Goal: Complete application form: Complete application form

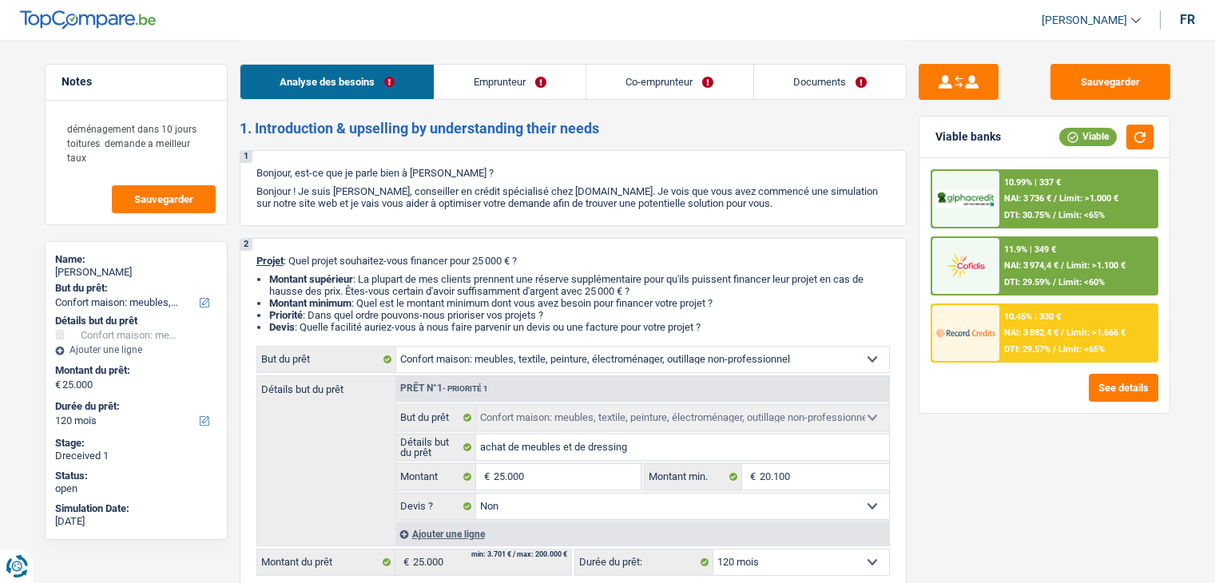
select select "household"
select select "120"
select select "household"
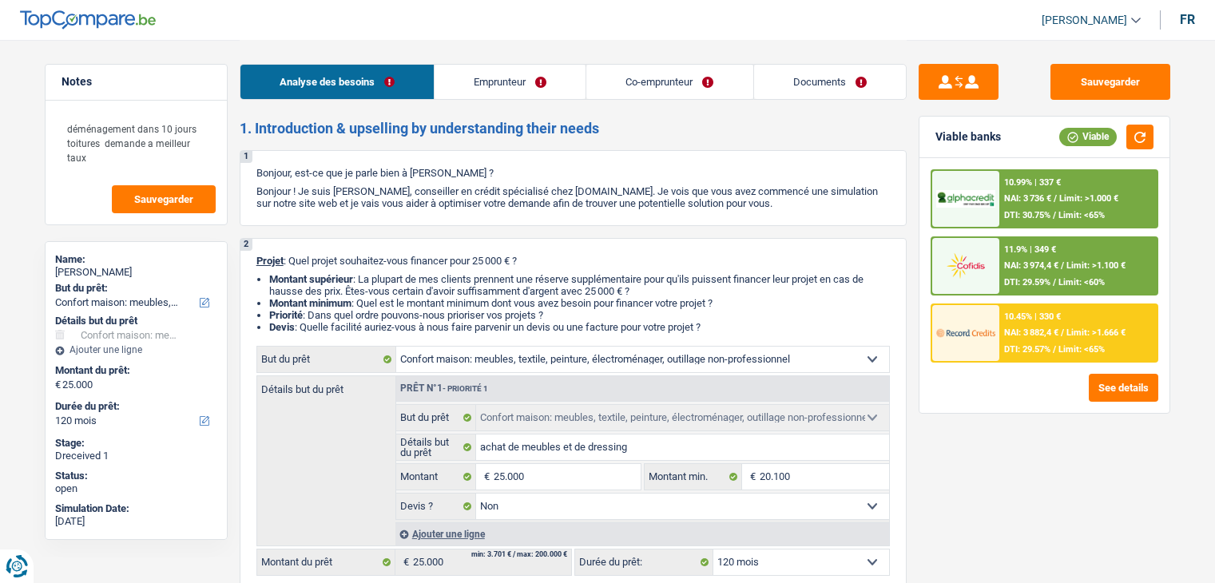
select select "false"
select select "120"
select select "privateEmployee"
select select "independent"
select select "familyAllowances"
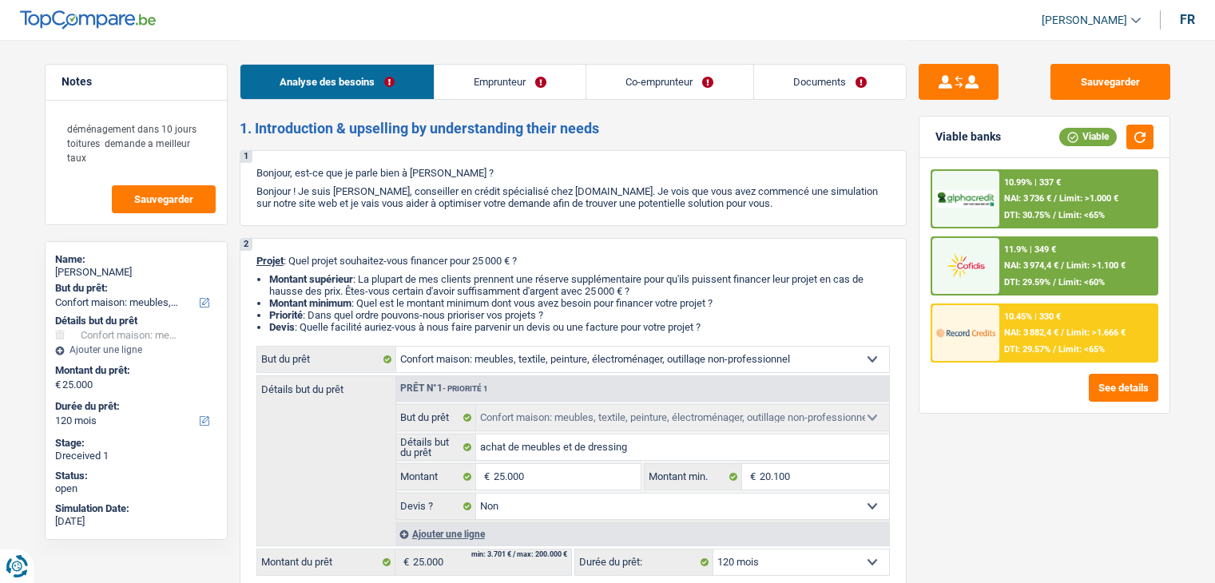
select select "netSalary"
select select "rentalIncome"
select select "mealVouchers"
select select "netSalary"
select select "ownerWithMortgage"
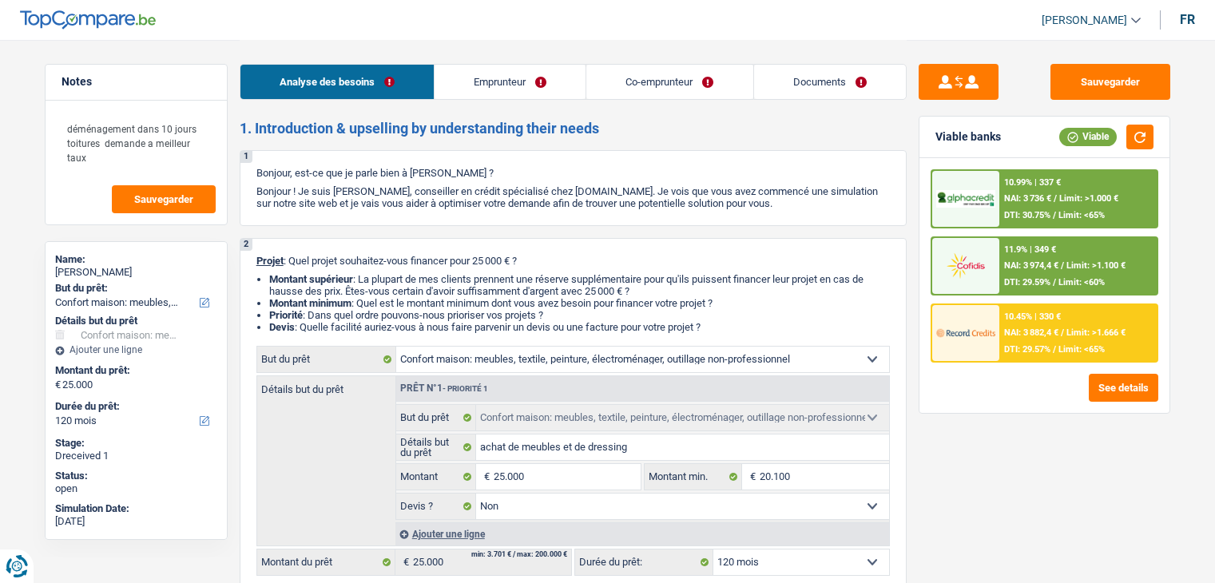
select select "mortgage"
select select "300"
select select "personalLoan"
select select "homeFurnishingOrRelocation"
select select "36"
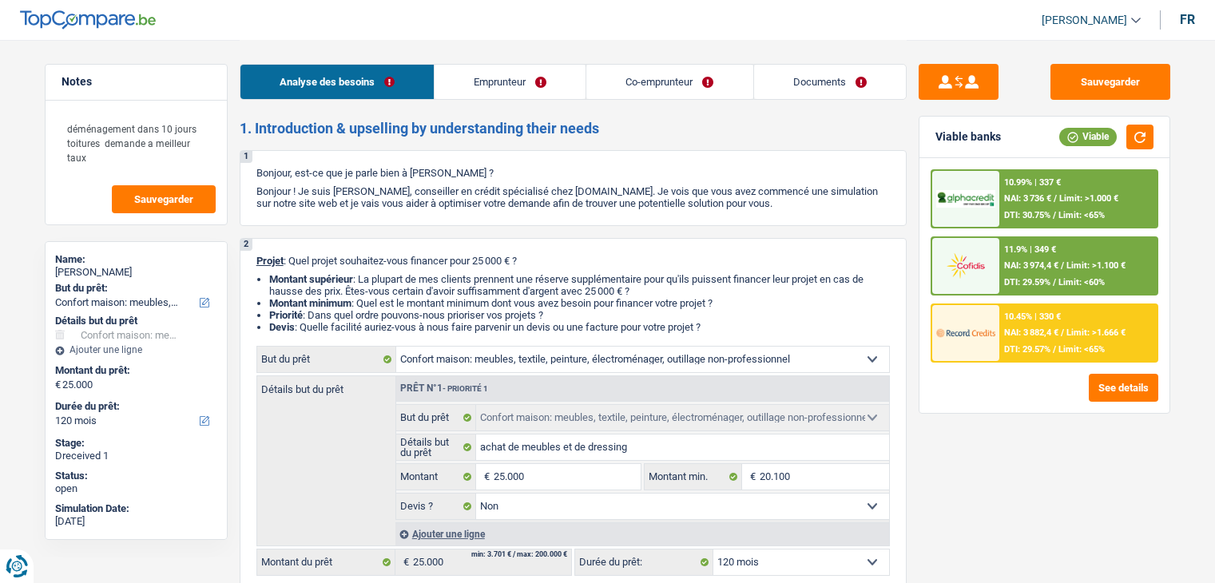
select select "household"
select select "false"
select select "120"
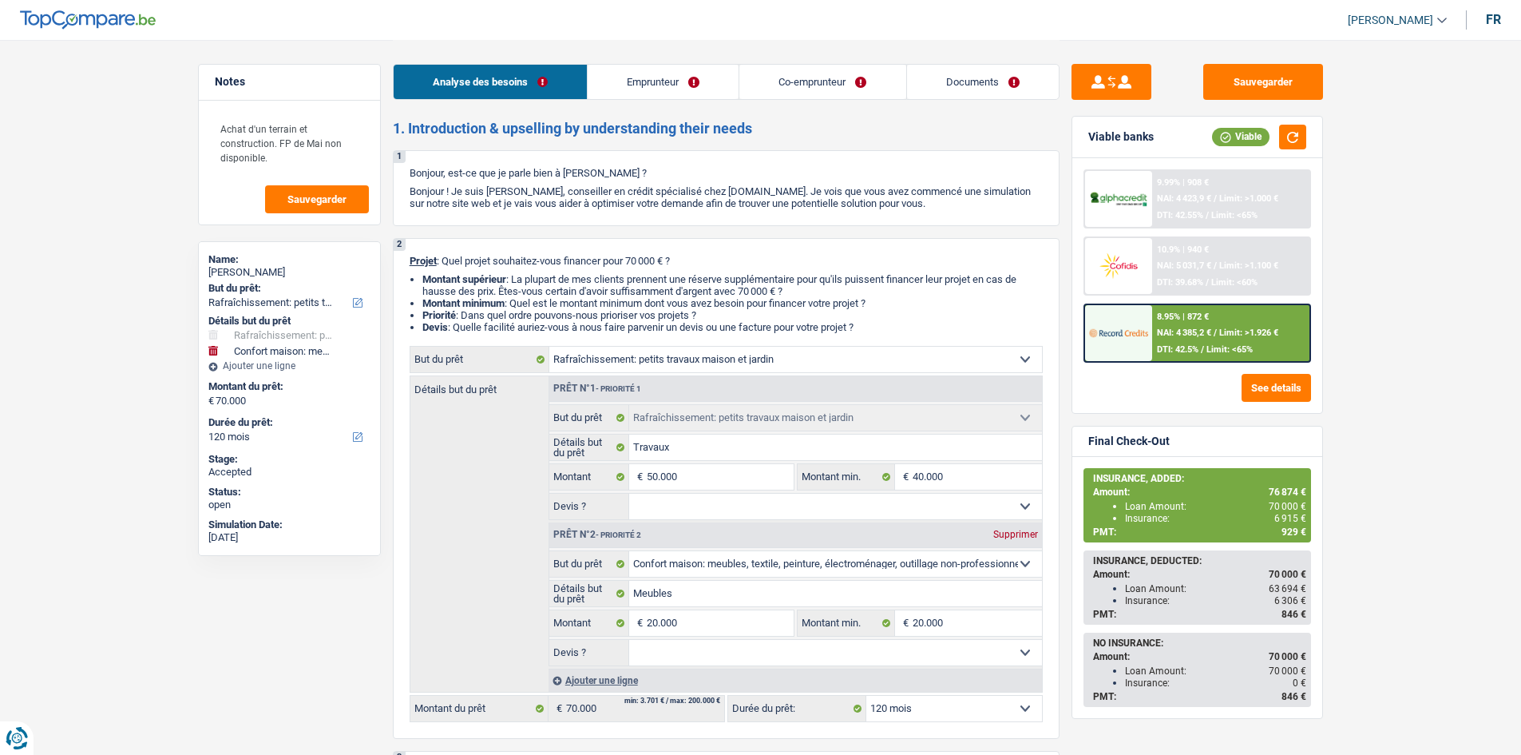
select select "houseOrGarden"
select select "household"
select select "120"
select select "houseOrGarden"
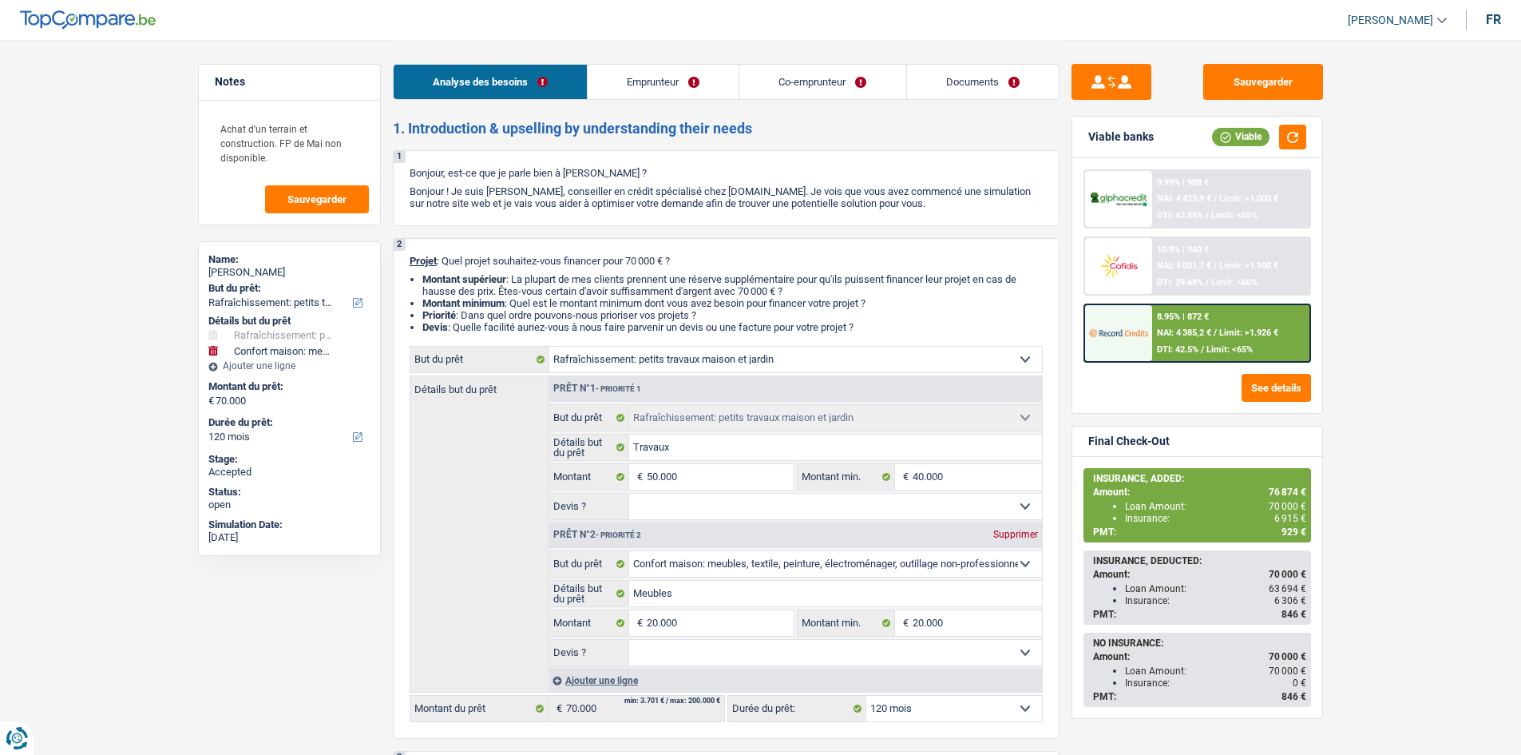
select select "houseOrGarden"
select select "household"
select select "120"
select select "worker"
select select "privateEmployee"
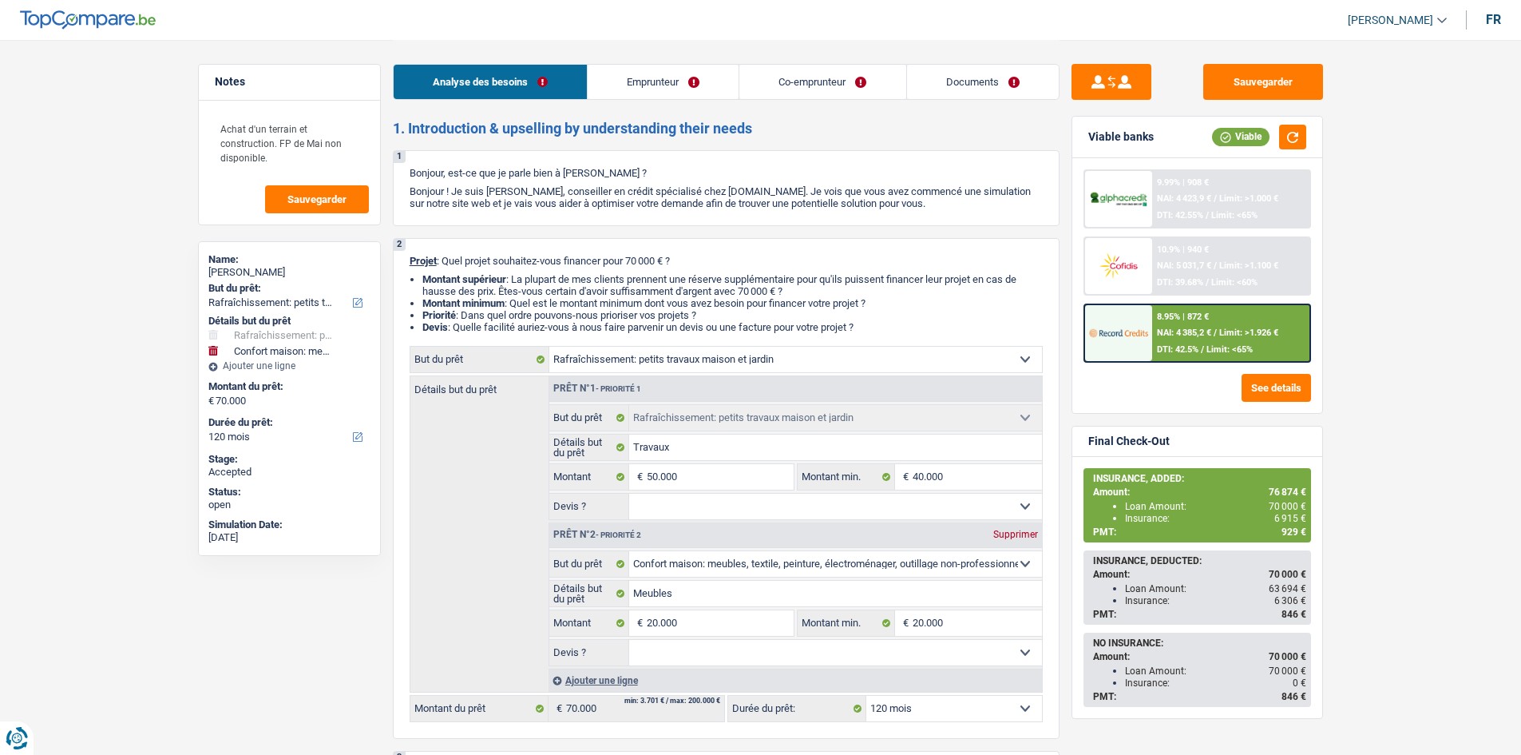
select select "familyAllowances"
select select "netSalary"
select select "mealVouchers"
select select "ownerWithMortgage"
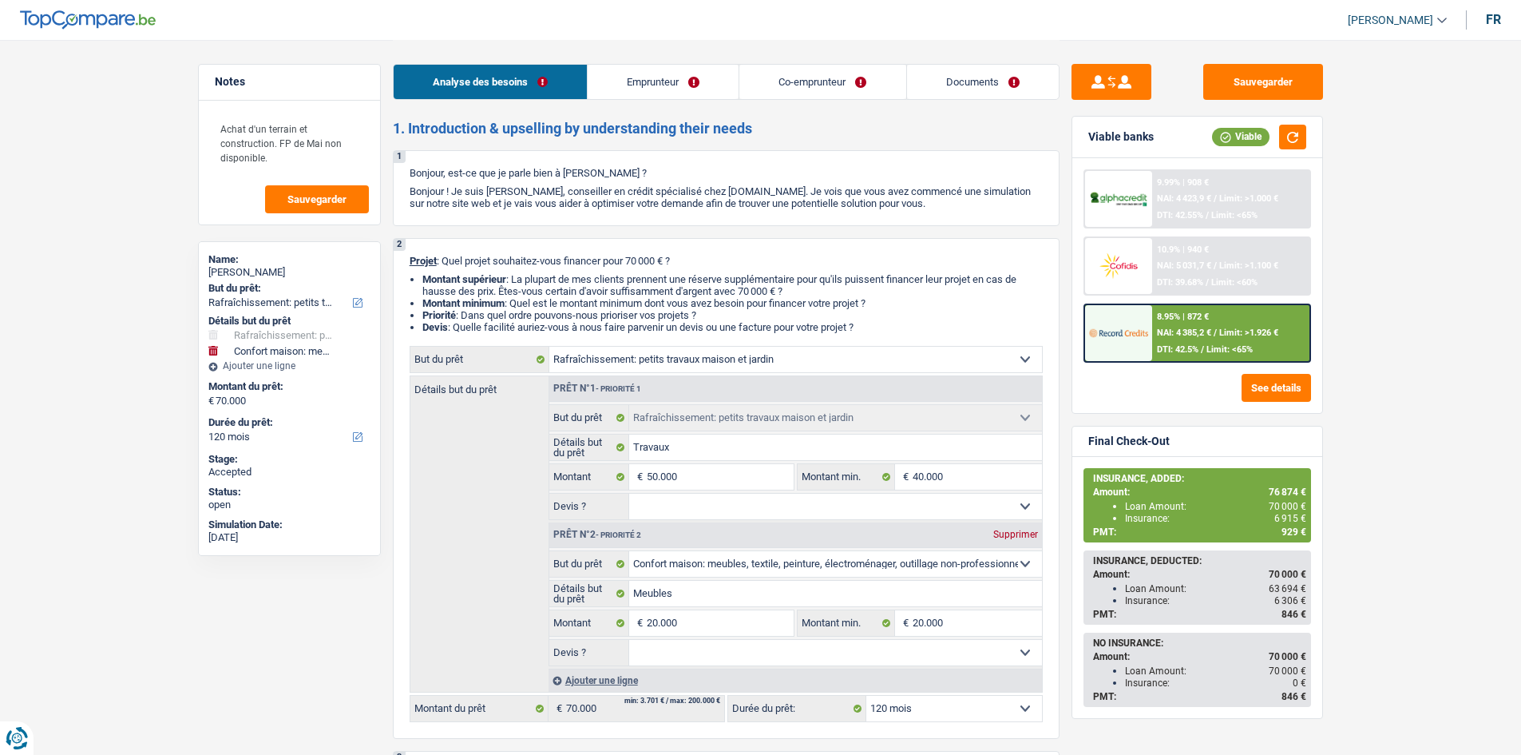
select select "carLoan"
select select "60"
select select "personalLoan"
select select "other"
select select "60"
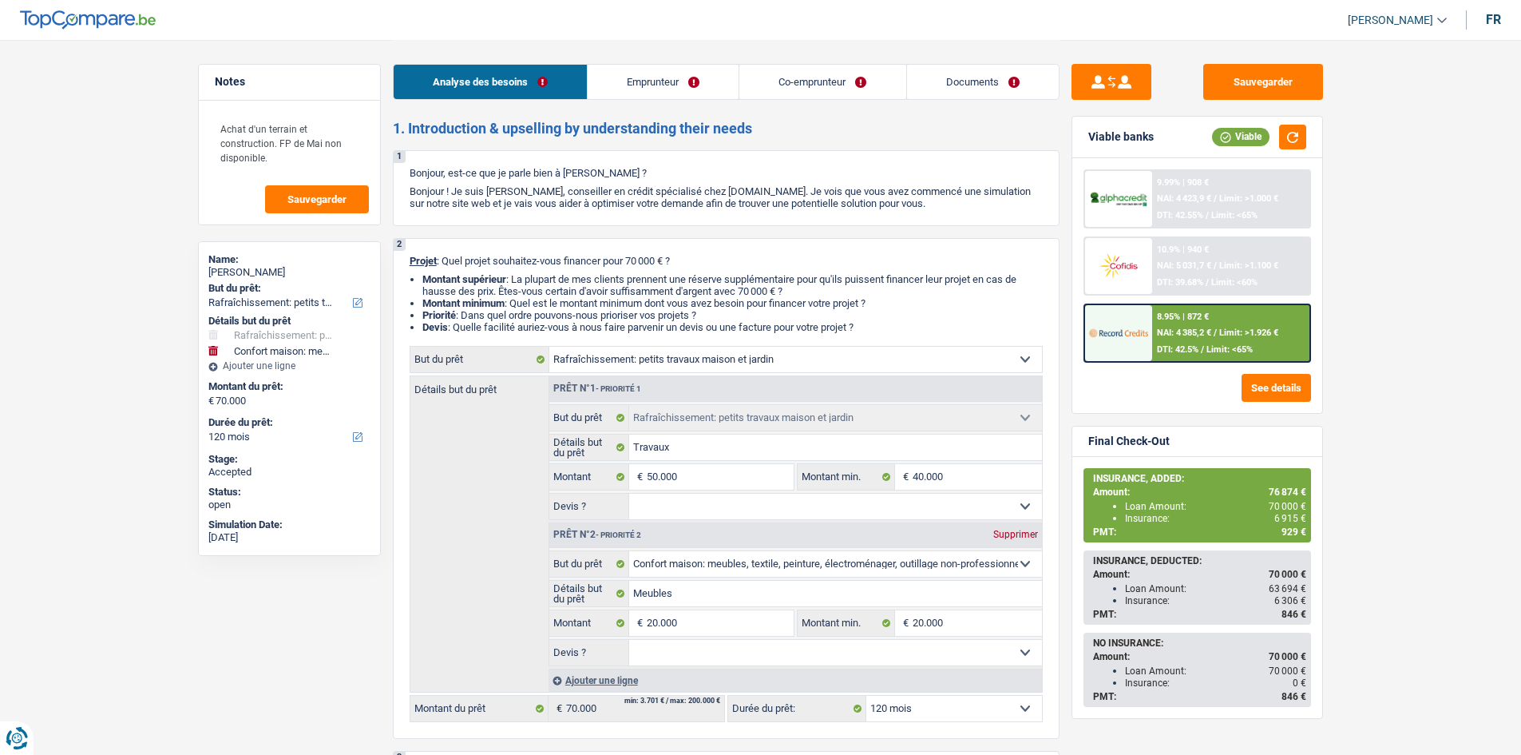
select select "mortgage"
select select "360"
select select "houseOrGarden"
select select "household"
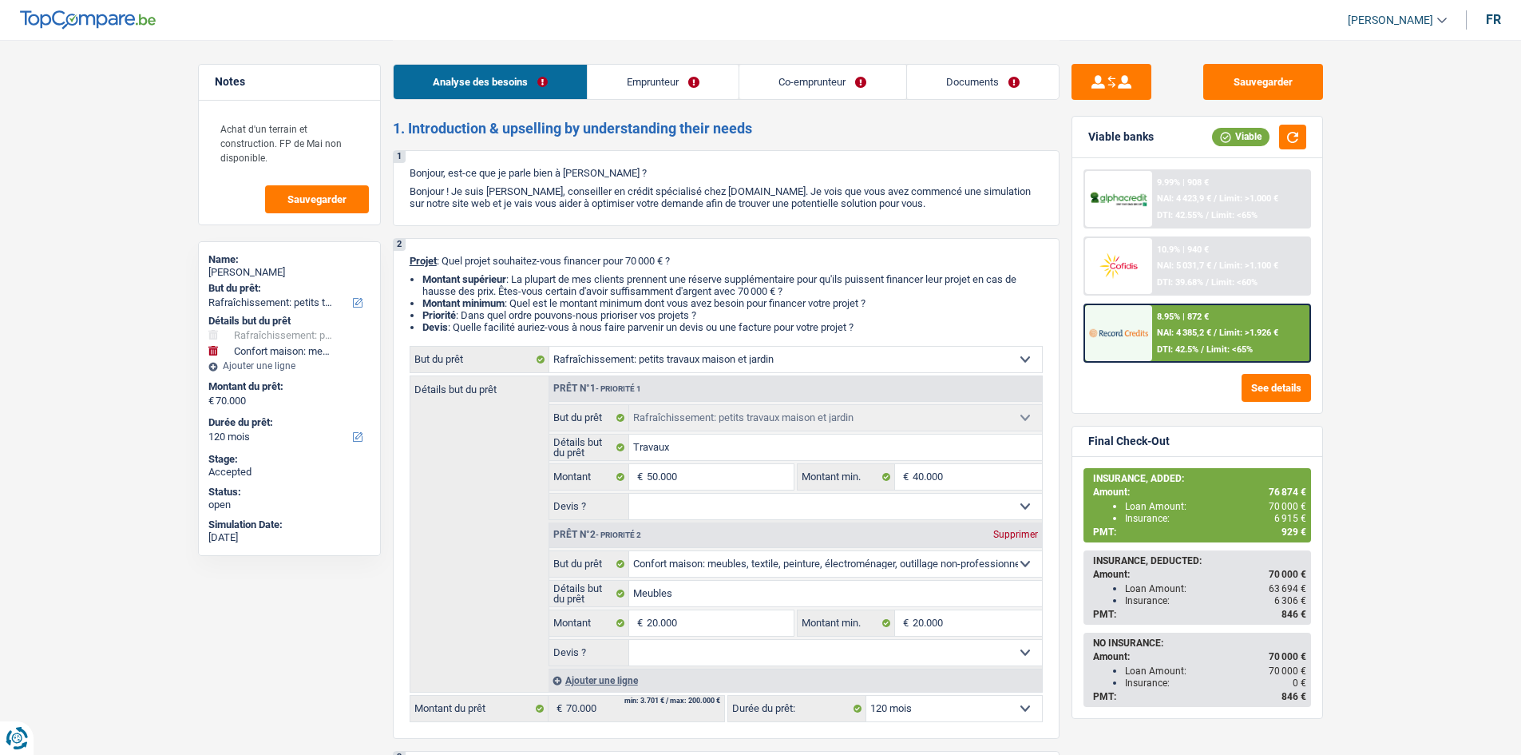
select select "120"
click at [676, 77] on link "Emprunteur" at bounding box center [663, 82] width 151 height 34
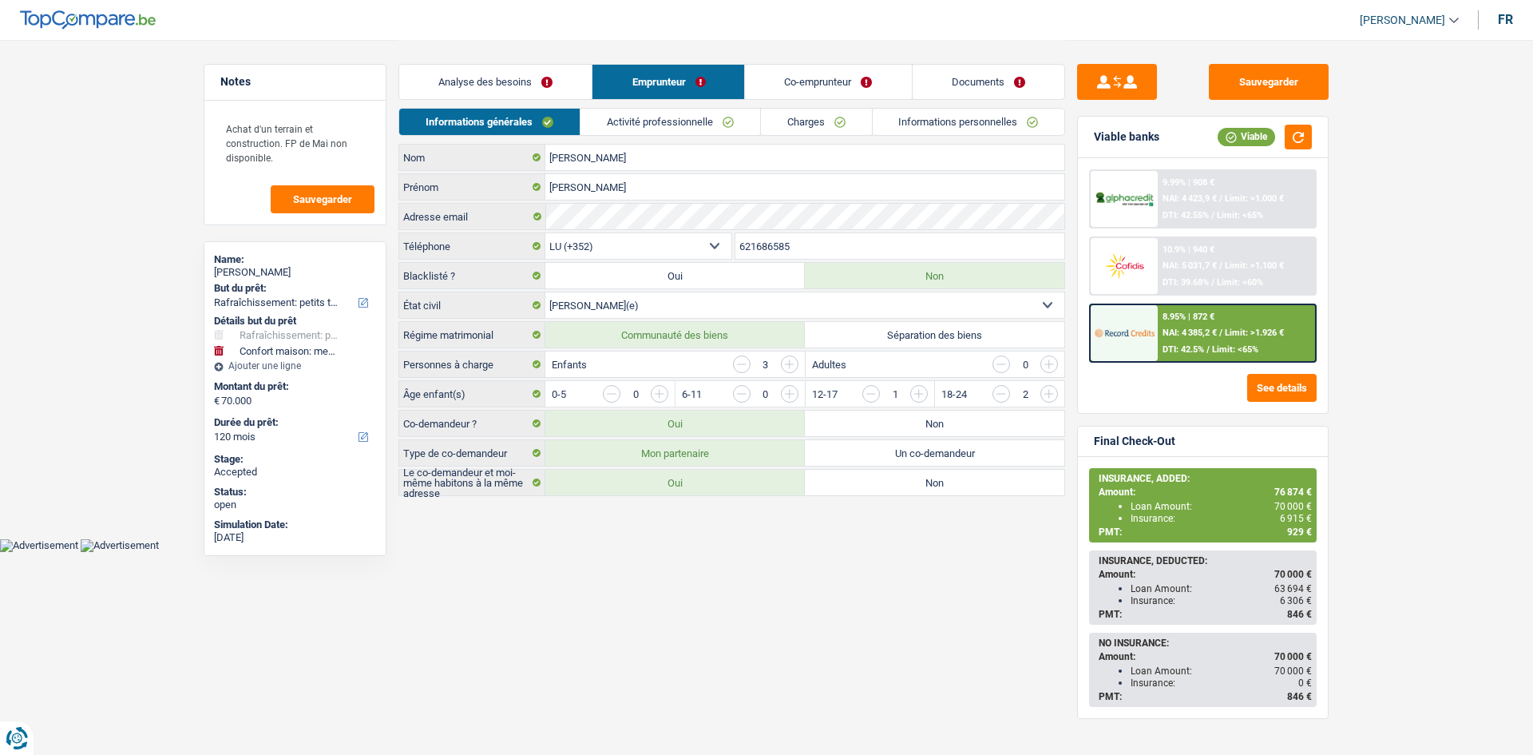
click at [690, 121] on link "Activité professionnelle" at bounding box center [671, 122] width 180 height 26
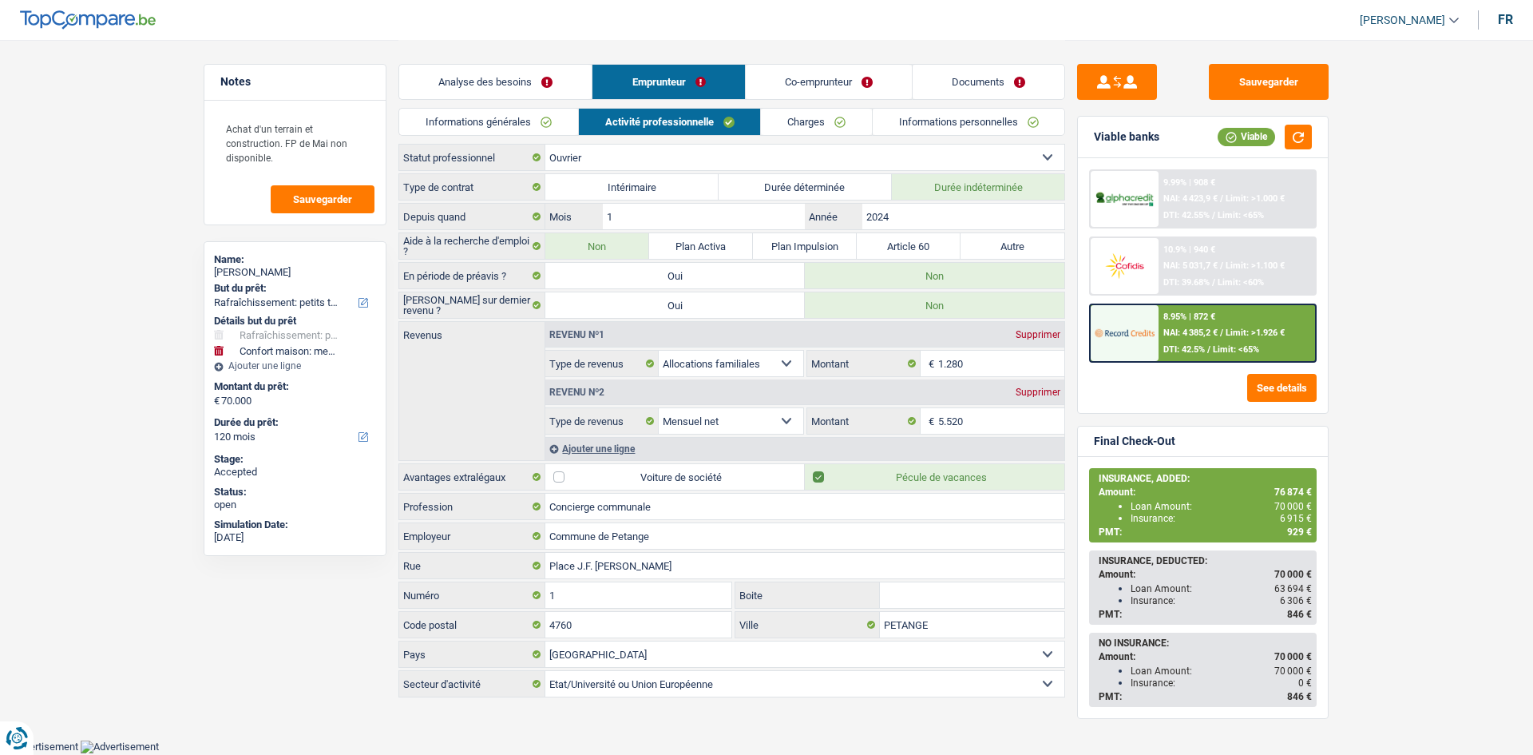
click at [781, 118] on link "Charges" at bounding box center [816, 122] width 111 height 26
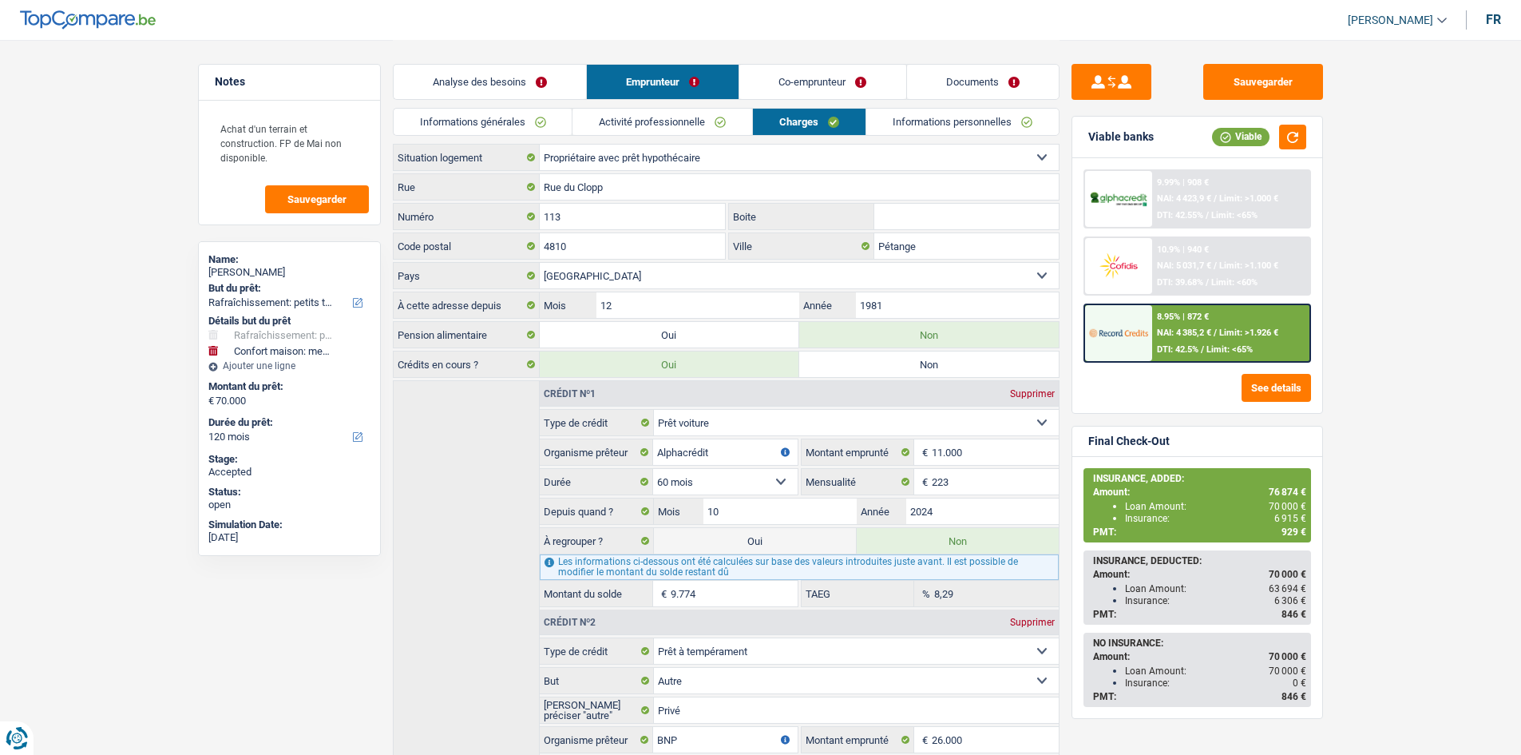
click at [803, 82] on link "Co-emprunteur" at bounding box center [823, 82] width 166 height 34
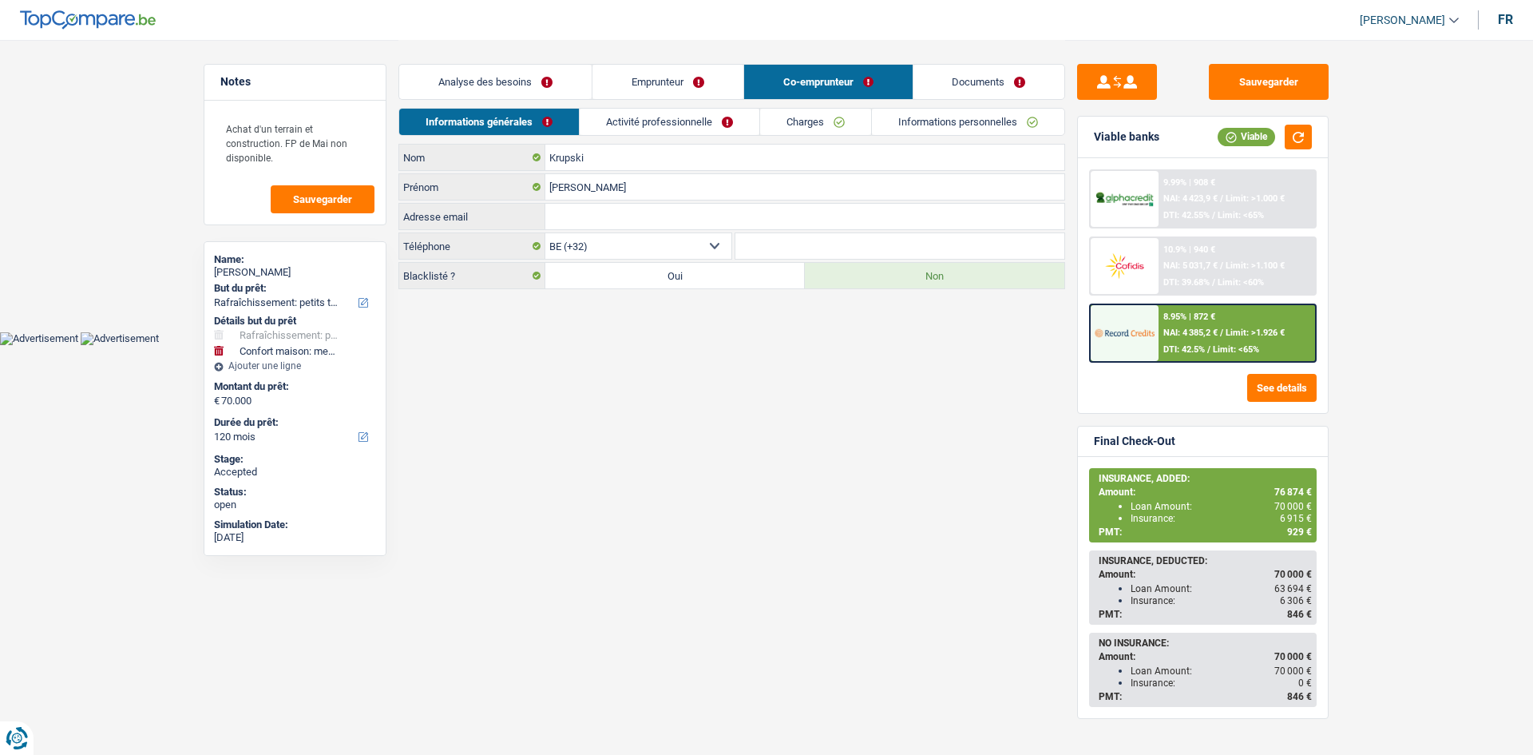
click at [710, 113] on link "Activité professionnelle" at bounding box center [670, 122] width 180 height 26
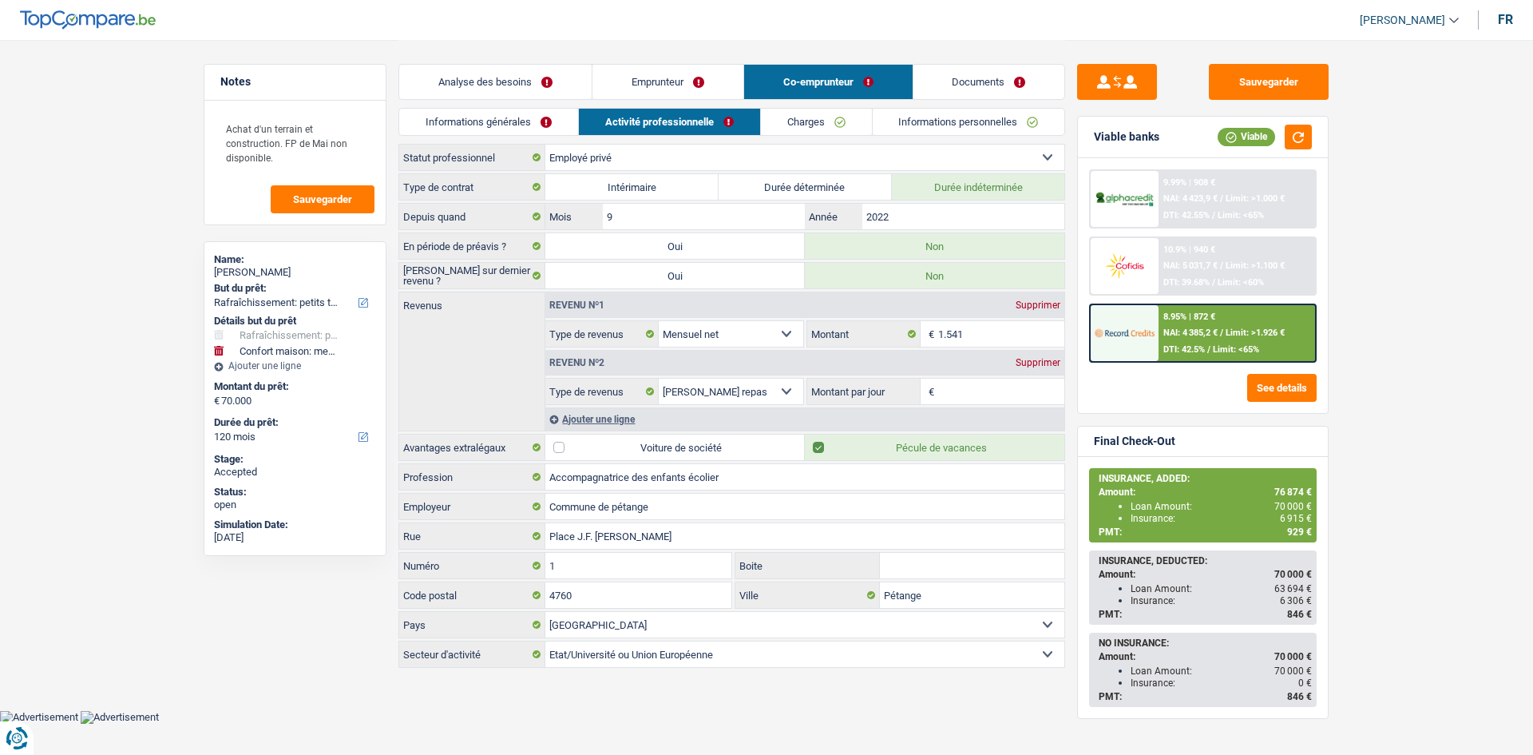
click at [820, 125] on link "Charges" at bounding box center [816, 122] width 111 height 26
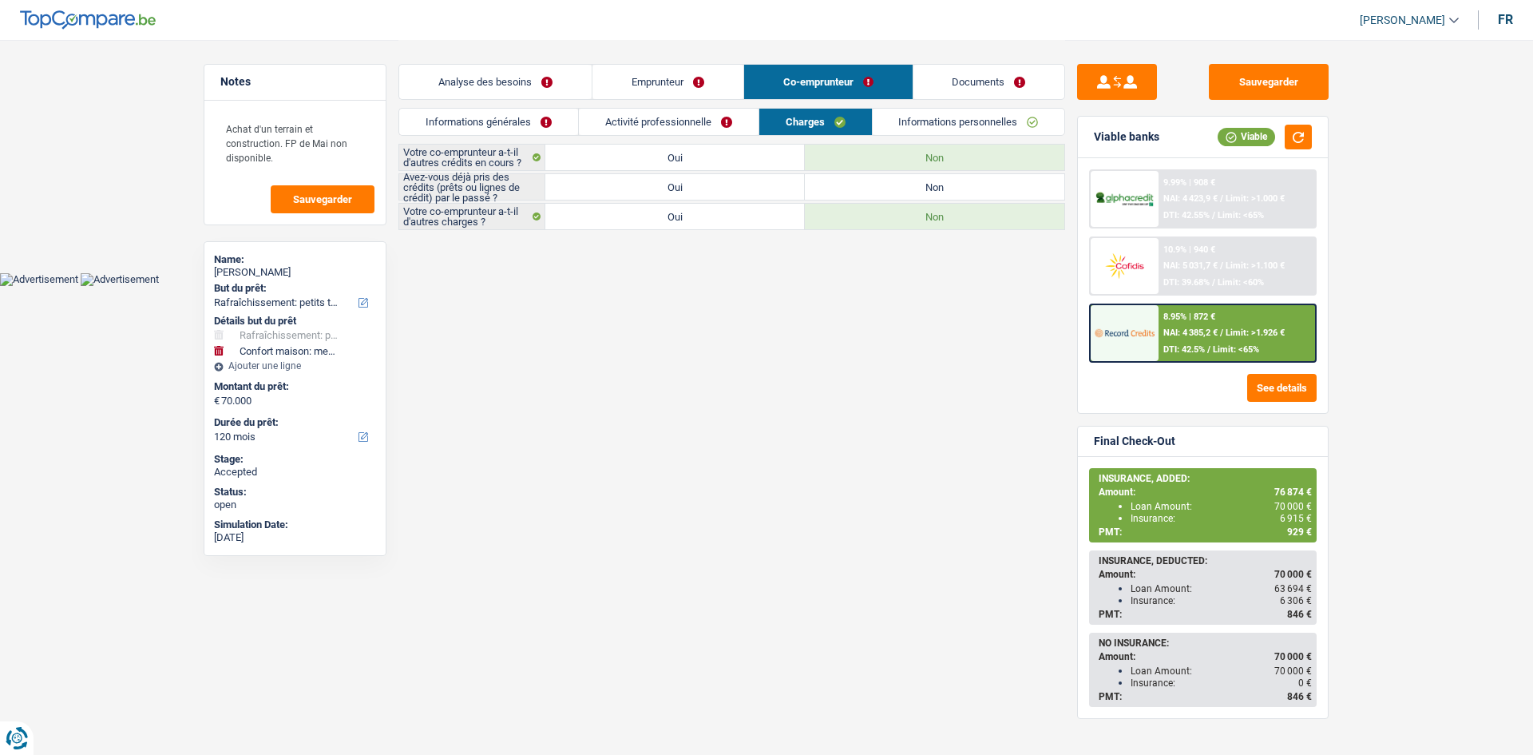
click at [721, 93] on link "Emprunteur" at bounding box center [668, 82] width 151 height 34
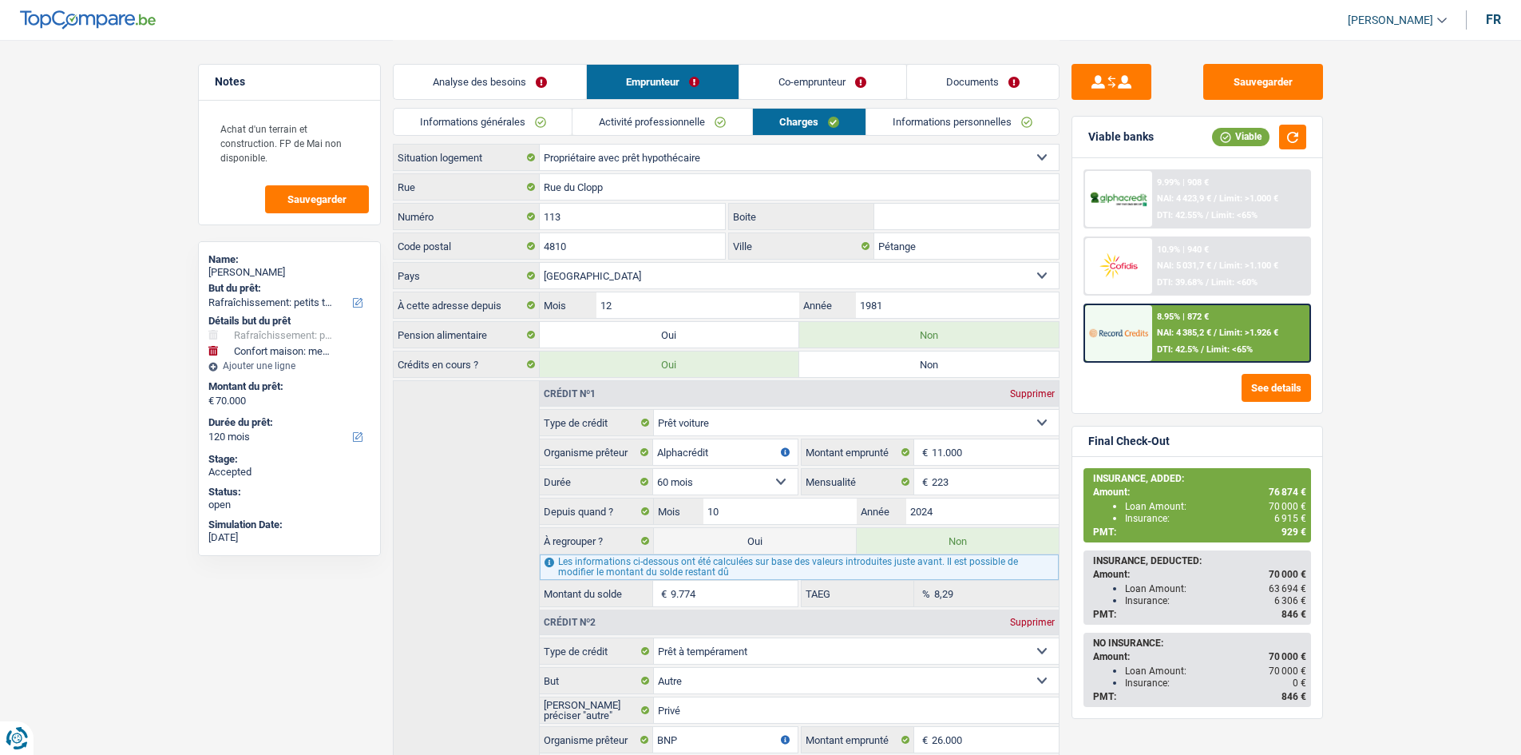
click at [714, 125] on link "Activité professionnelle" at bounding box center [663, 122] width 180 height 26
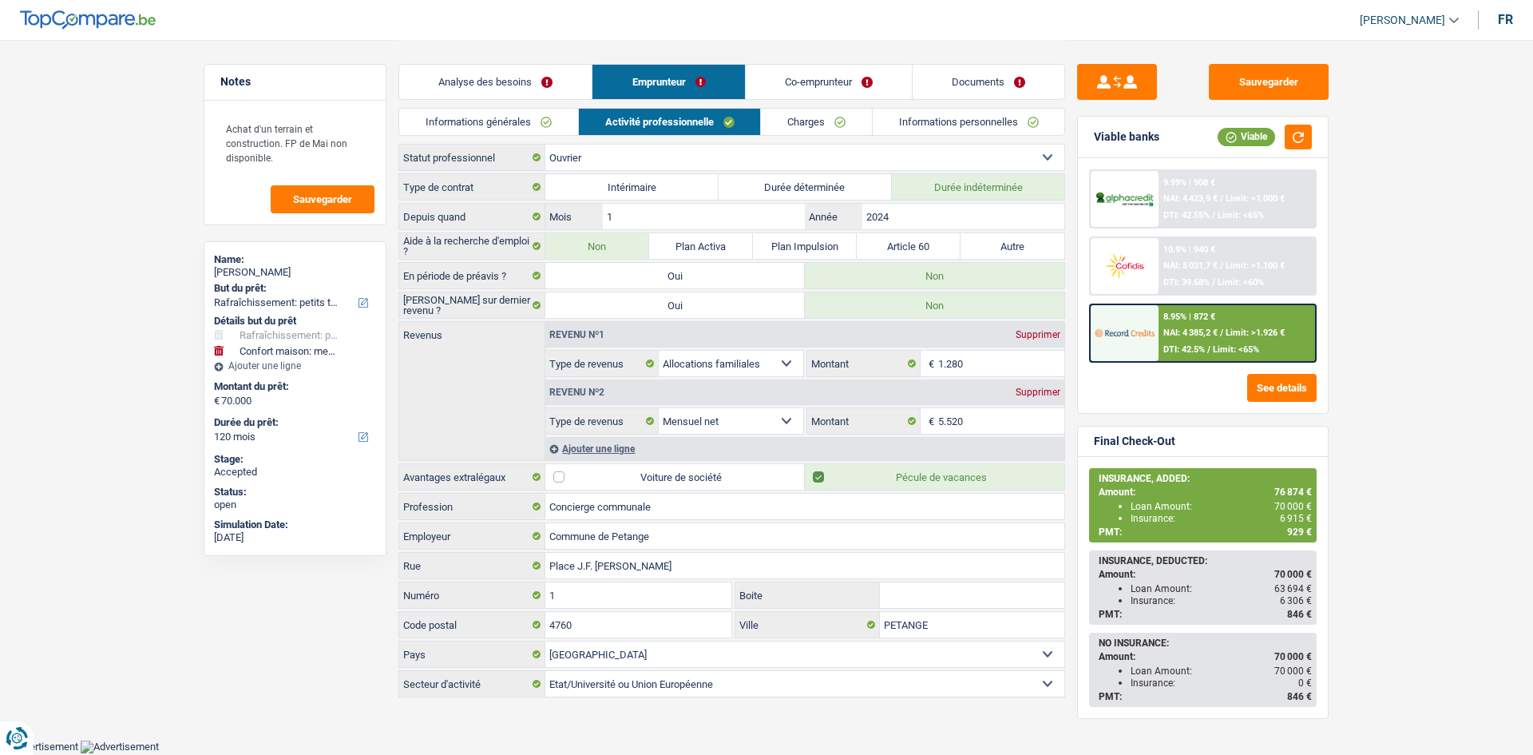
click at [903, 121] on link "Informations personnelles" at bounding box center [969, 122] width 192 height 26
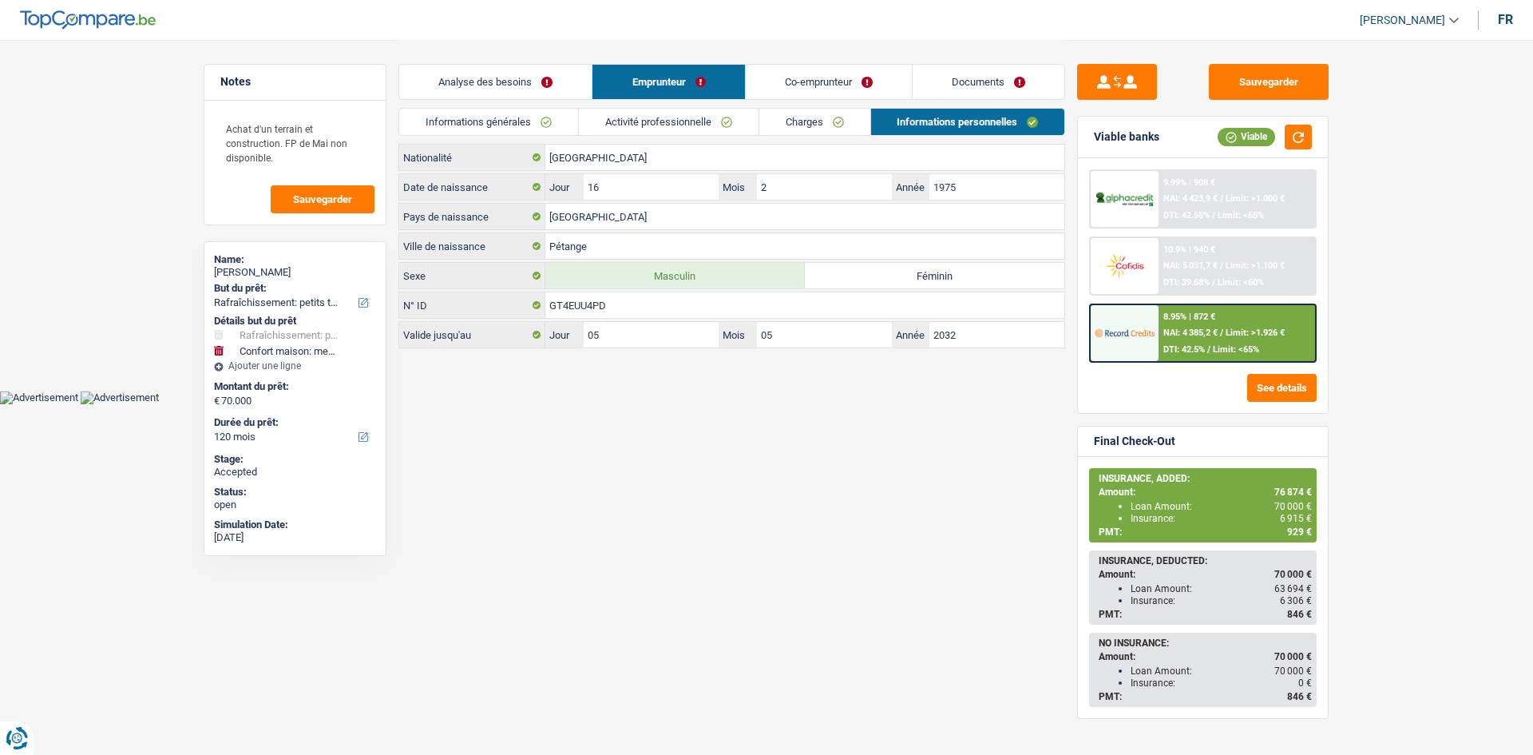
click at [746, 404] on html "Vous avez le contrôle de vos données Nous utilisons des cookies, tout comme nos…" at bounding box center [766, 202] width 1533 height 404
click at [490, 115] on link "Informations générales" at bounding box center [488, 122] width 179 height 26
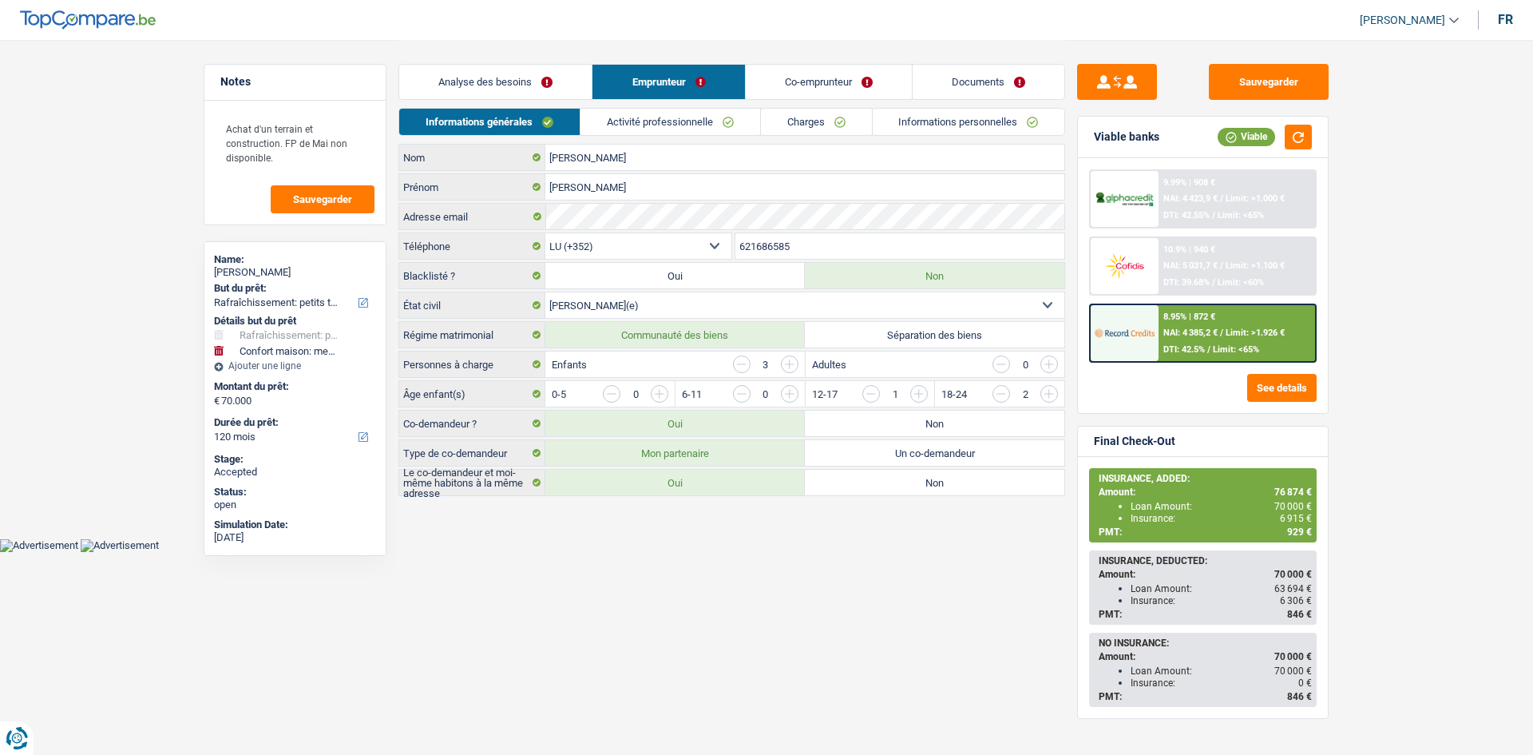
click at [503, 91] on link "Analyse des besoins" at bounding box center [495, 82] width 192 height 34
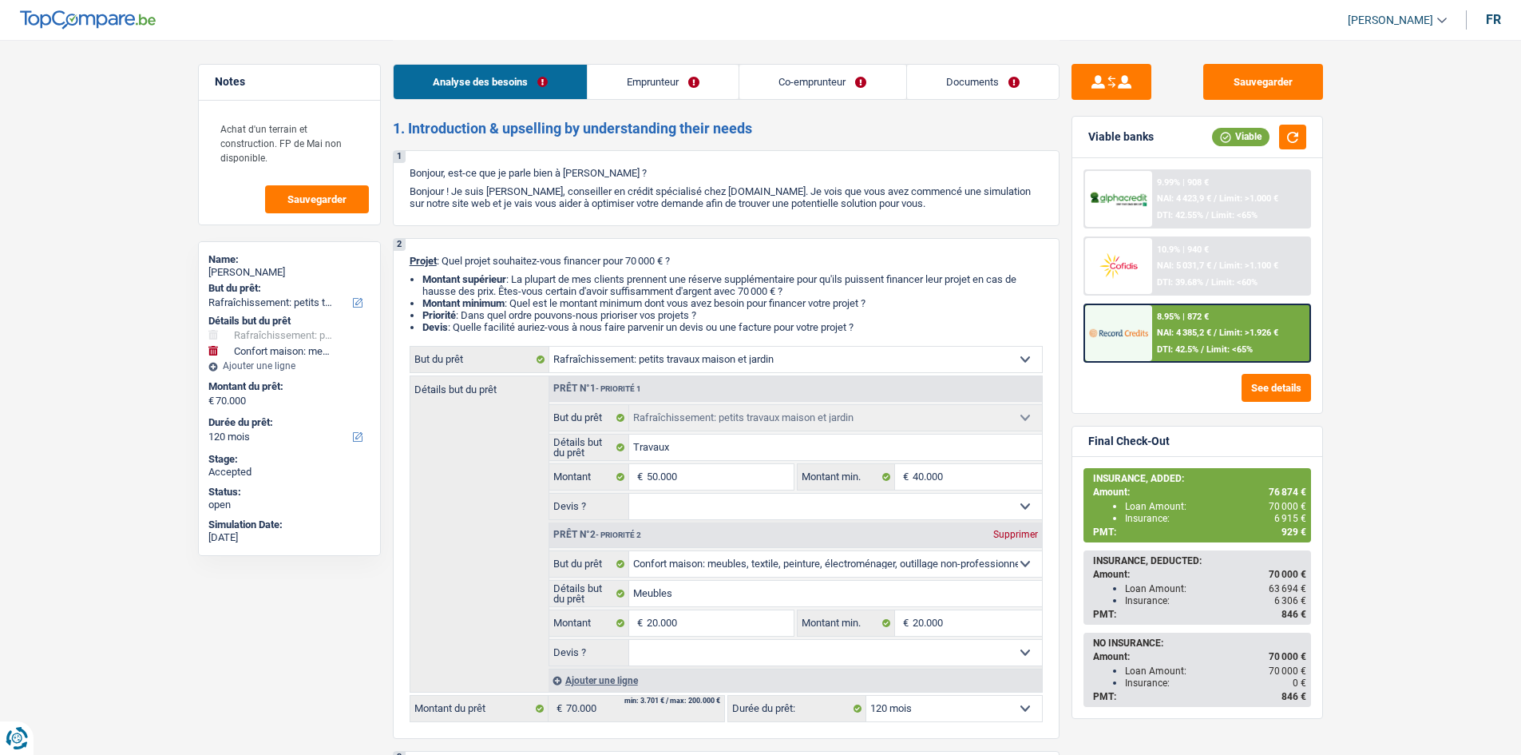
click at [953, 79] on link "Documents" at bounding box center [983, 82] width 152 height 34
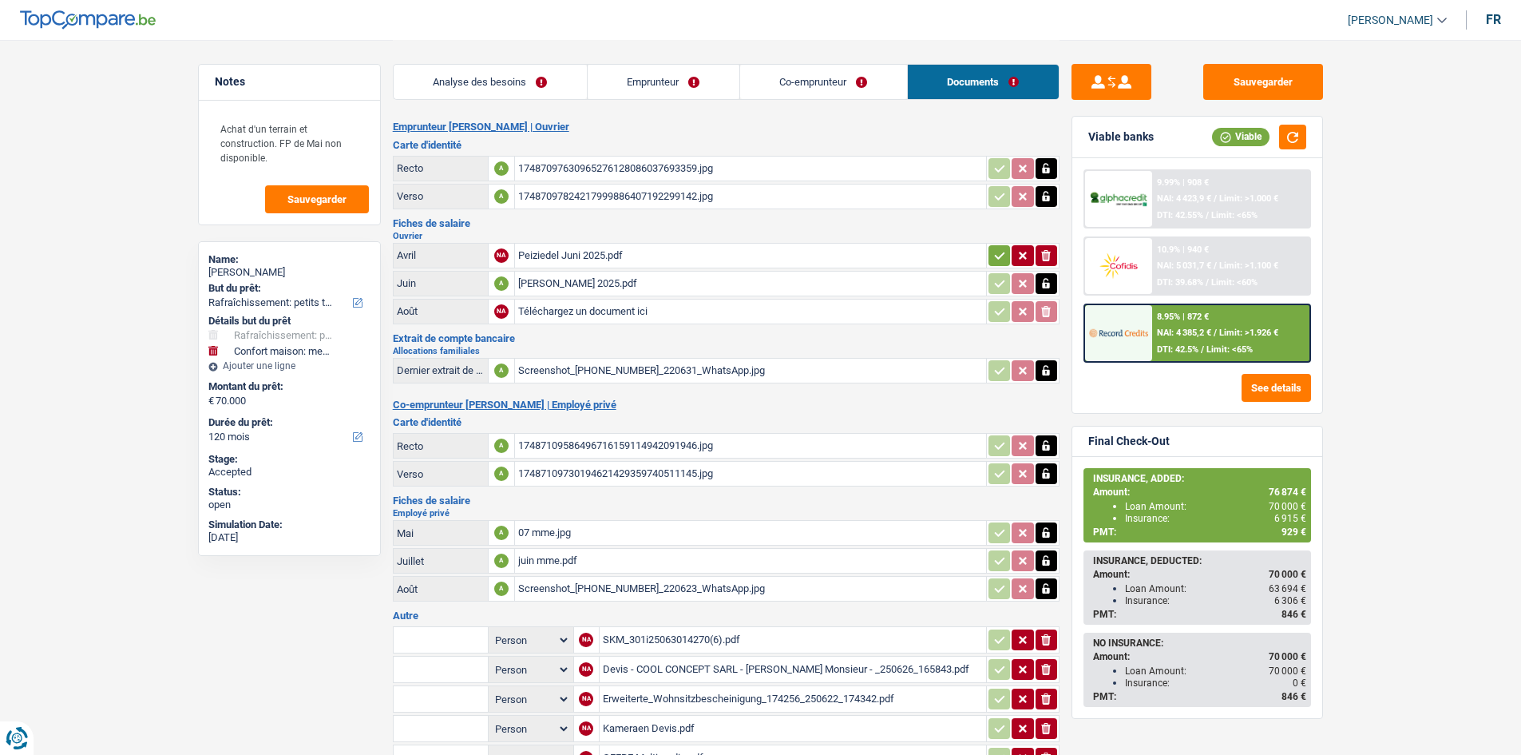
click at [687, 165] on div "17487097630965276128086037693359.jpg" at bounding box center [750, 169] width 465 height 24
click at [650, 284] on div "Mike Juli 2025.pdf" at bounding box center [750, 284] width 465 height 24
click at [809, 228] on h3 "Fiches de salaire" at bounding box center [726, 223] width 667 height 10
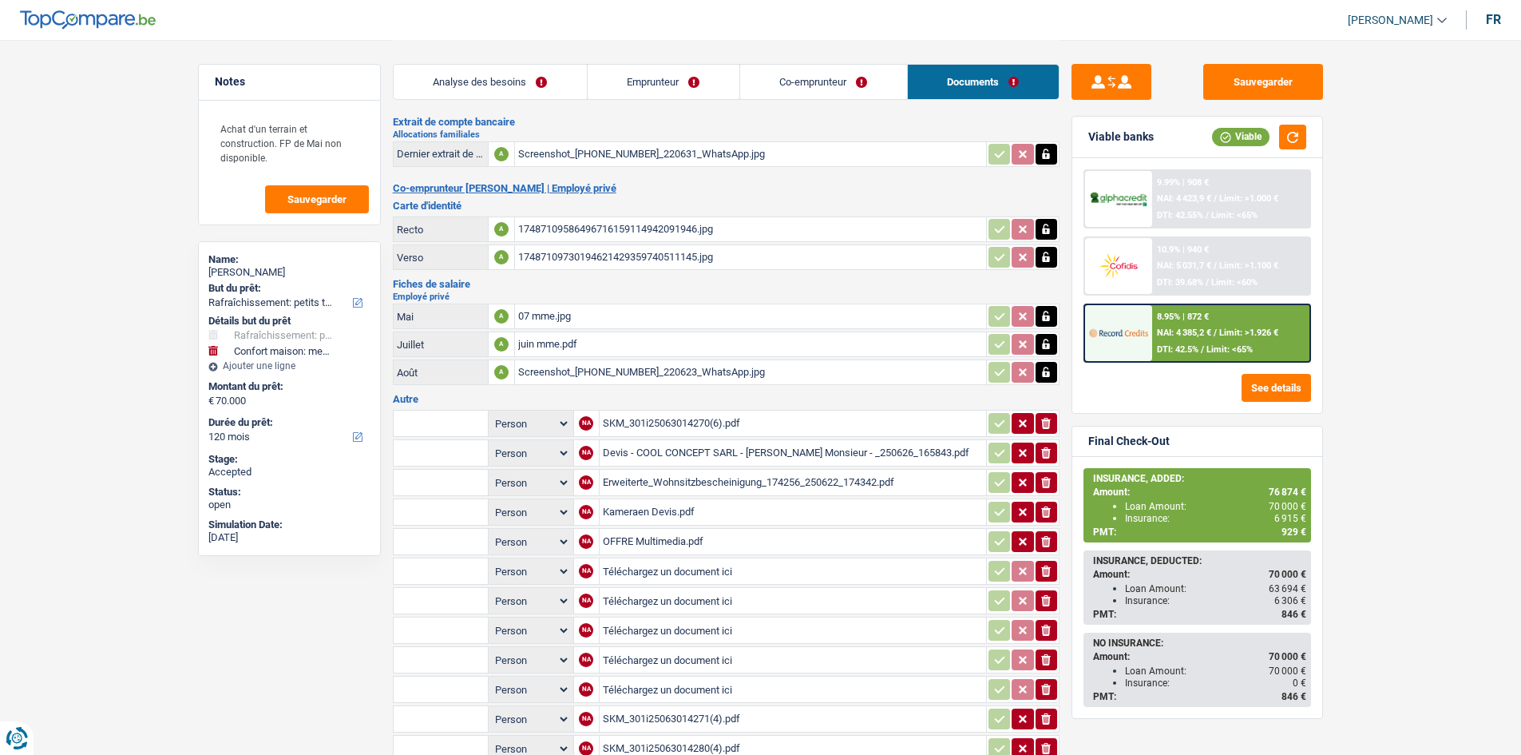
scroll to position [240, 0]
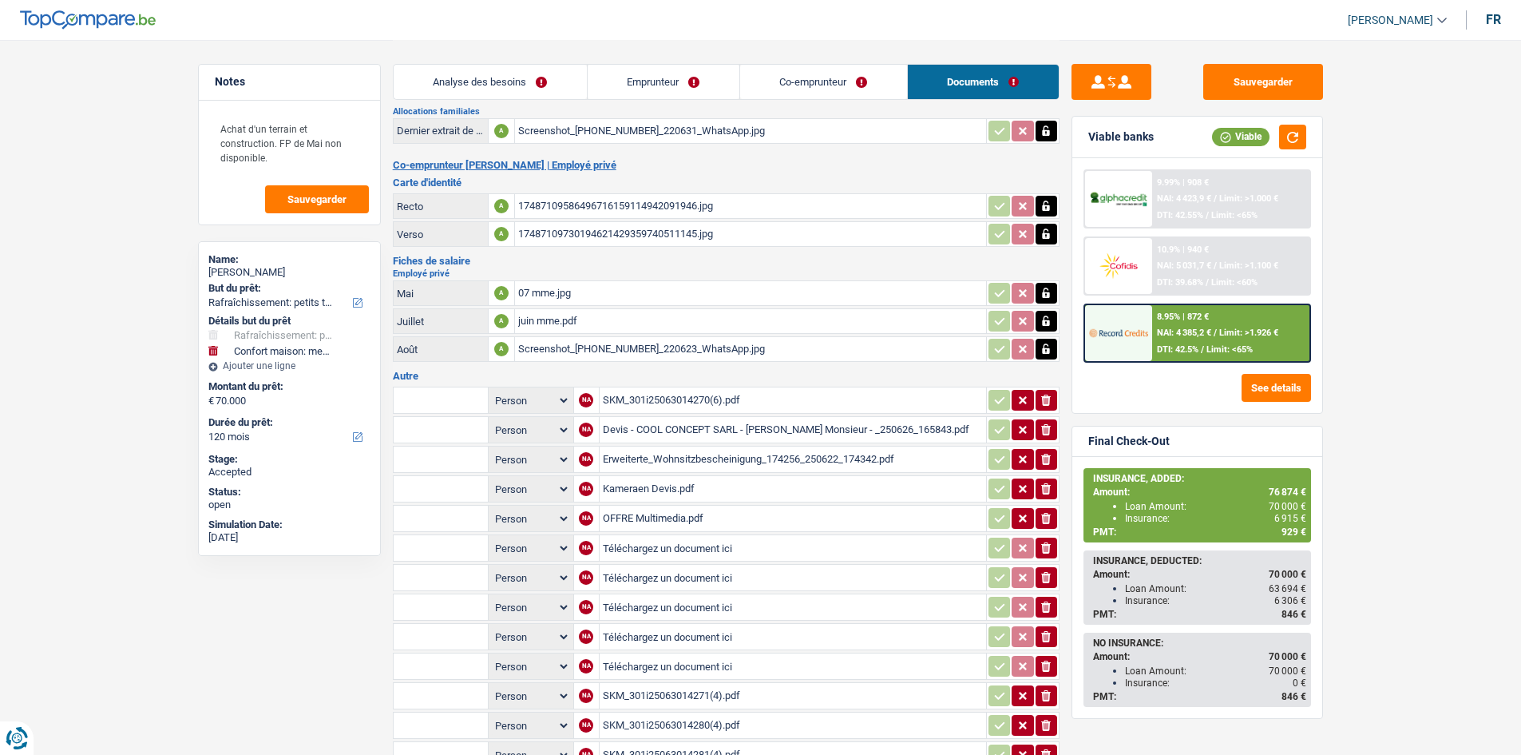
click at [699, 132] on div "Screenshot_20250911_220631_WhatsApp.jpg" at bounding box center [750, 131] width 465 height 24
click at [665, 299] on div "07 mme.jpg" at bounding box center [750, 293] width 465 height 24
click at [624, 324] on div "juin mme.pdf" at bounding box center [750, 321] width 465 height 24
click at [605, 353] on div "Screenshot_20250911_220623_WhatsApp.jpg" at bounding box center [750, 349] width 465 height 24
click at [589, 326] on div "juin mme.pdf" at bounding box center [750, 321] width 465 height 24
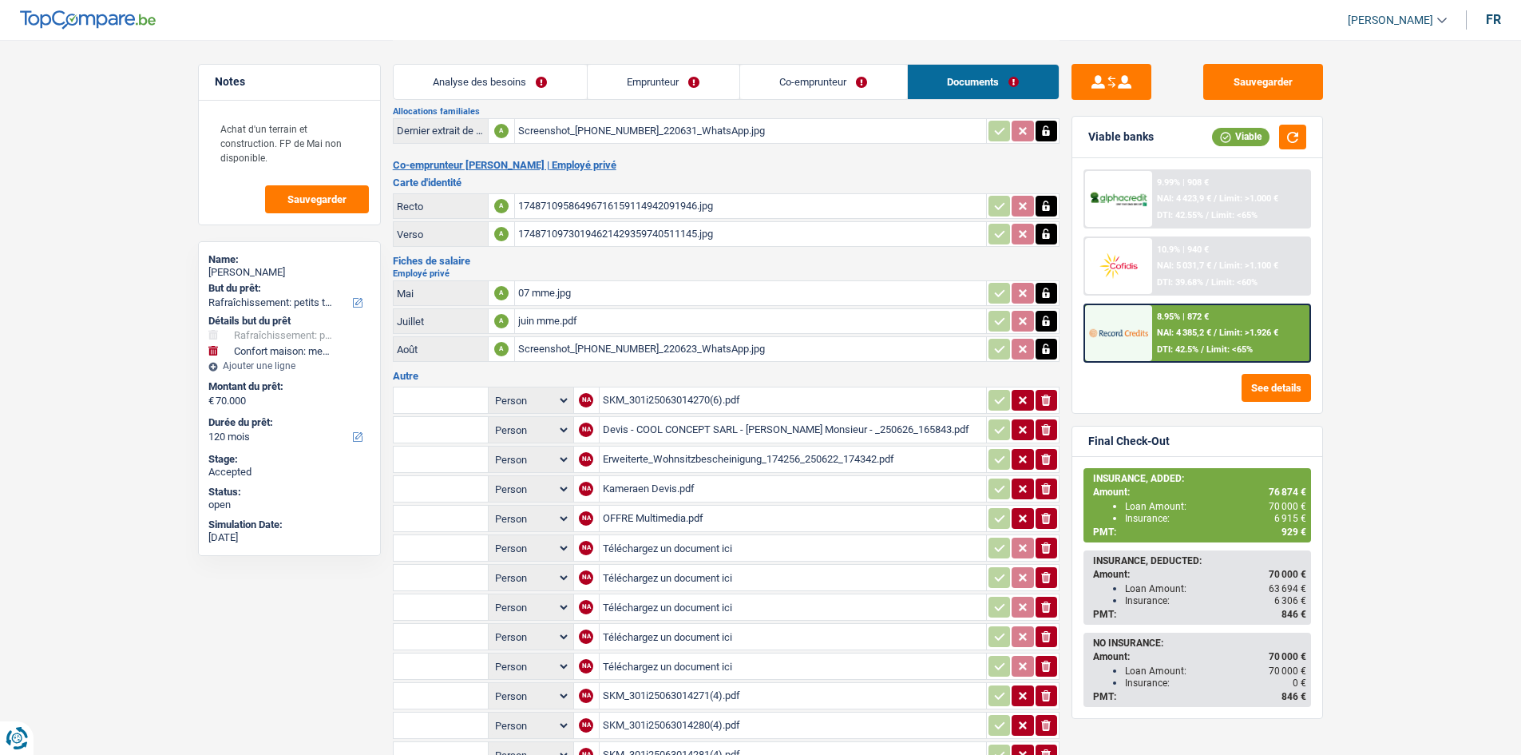
click at [605, 296] on div "07 mme.jpg" at bounding box center [750, 293] width 465 height 24
click at [639, 323] on div "juin mme.pdf" at bounding box center [750, 321] width 465 height 24
click at [663, 351] on div "Screenshot_20250911_220623_WhatsApp.jpg" at bounding box center [750, 349] width 465 height 24
click at [679, 394] on div "SKM_301i25063014270(6).pdf" at bounding box center [793, 400] width 380 height 24
click at [691, 436] on div "Devis - COOL CONCEPT SARL - HAHN Mike Monsieur - _250626_165843.pdf" at bounding box center [793, 430] width 380 height 24
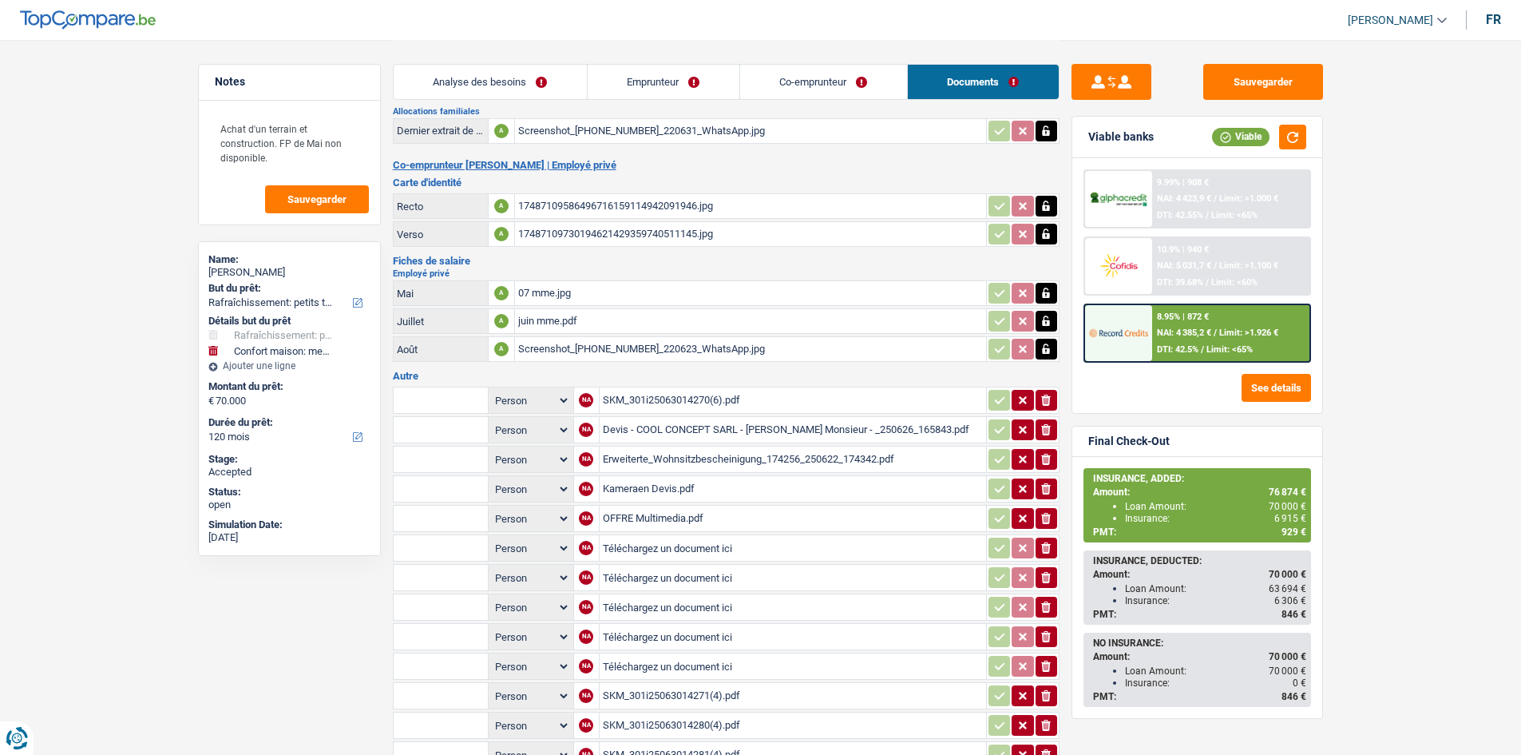
click at [678, 453] on div "Erweiterte_Wohnsitzbescheinigung_174256_250622_174342.pdf" at bounding box center [793, 459] width 380 height 24
click at [673, 516] on div "OFFRE Multimedia.pdf" at bounding box center [793, 518] width 380 height 24
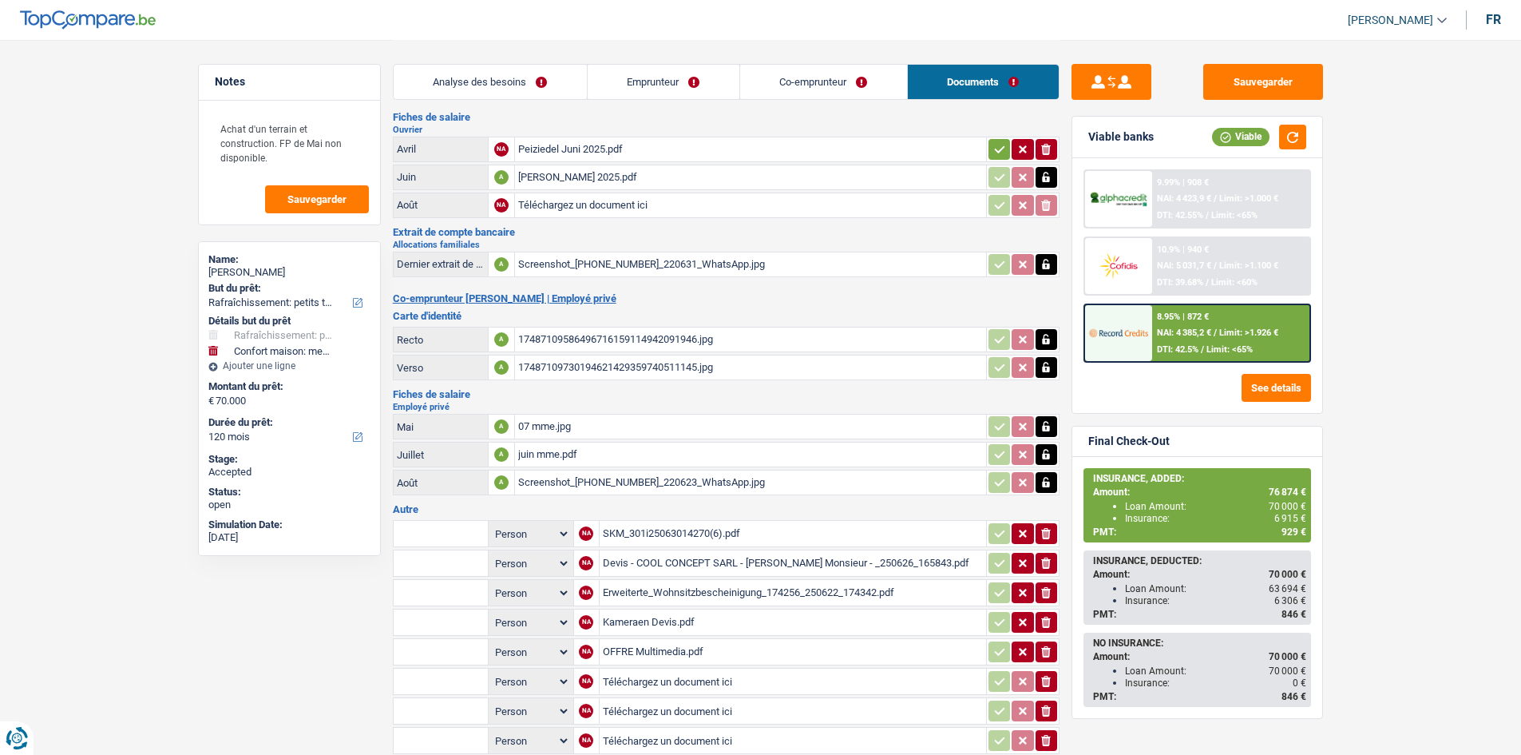
scroll to position [0, 0]
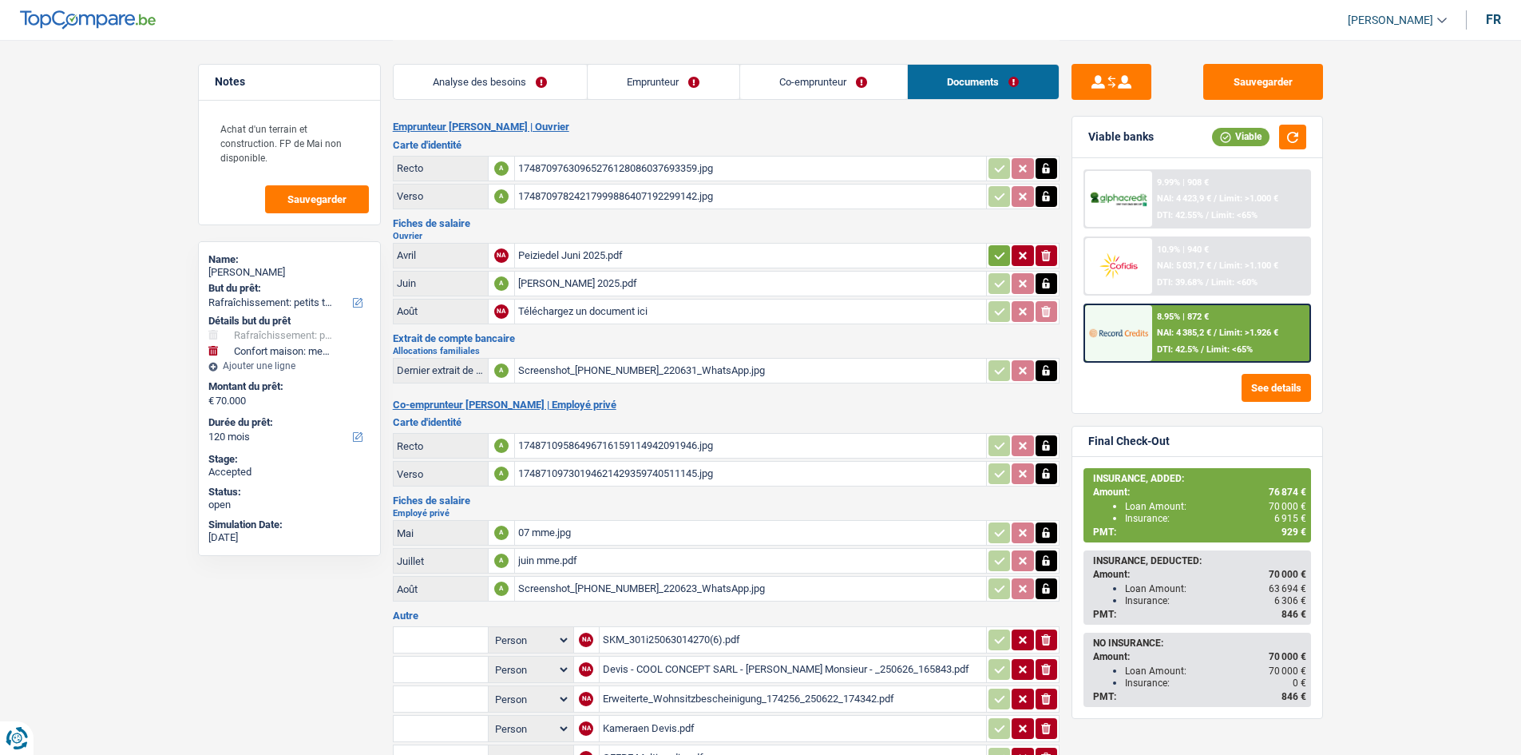
click at [645, 276] on div "Mike Juli 2025.pdf" at bounding box center [750, 284] width 465 height 24
click at [640, 283] on div "Mike Juli 2025.pdf" at bounding box center [750, 284] width 465 height 24
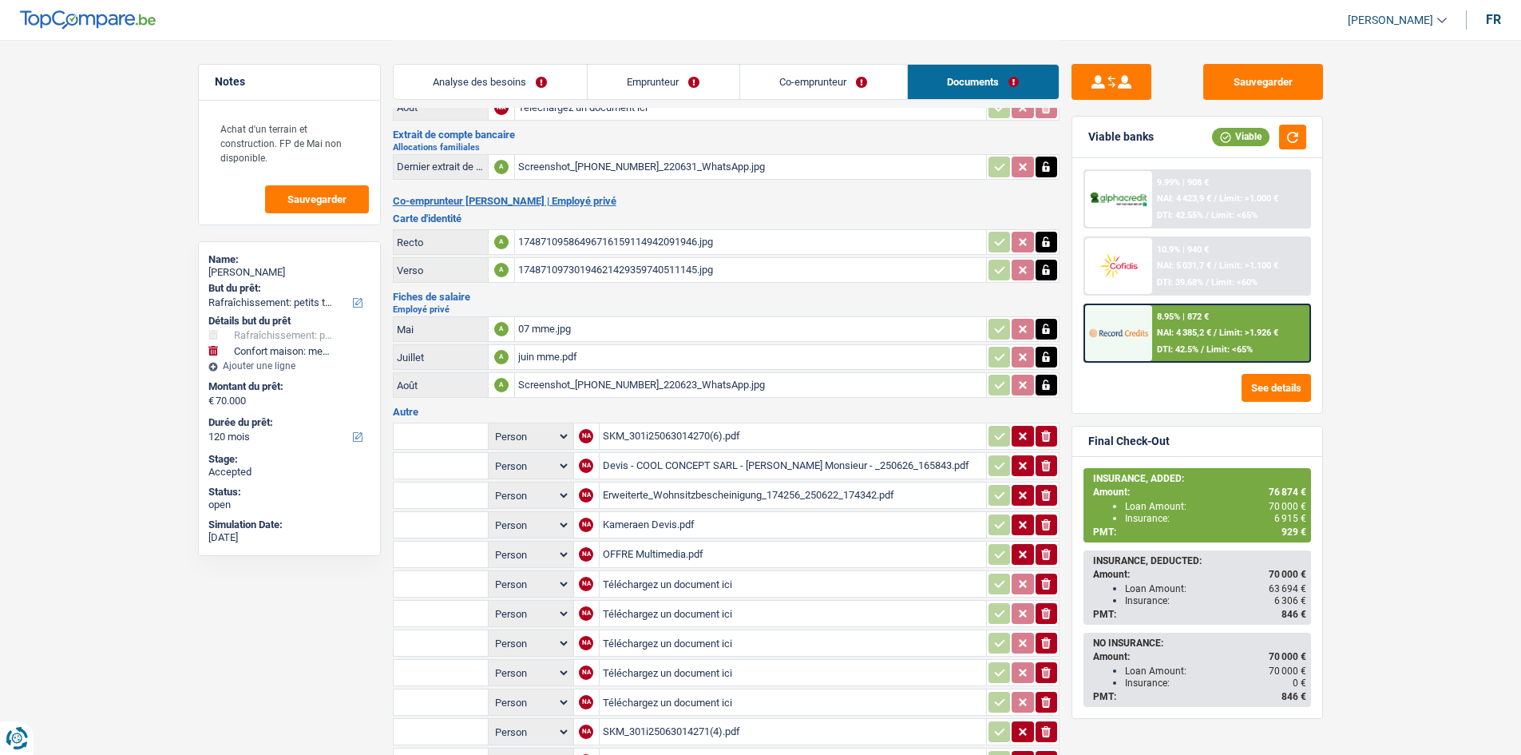
scroll to position [240, 0]
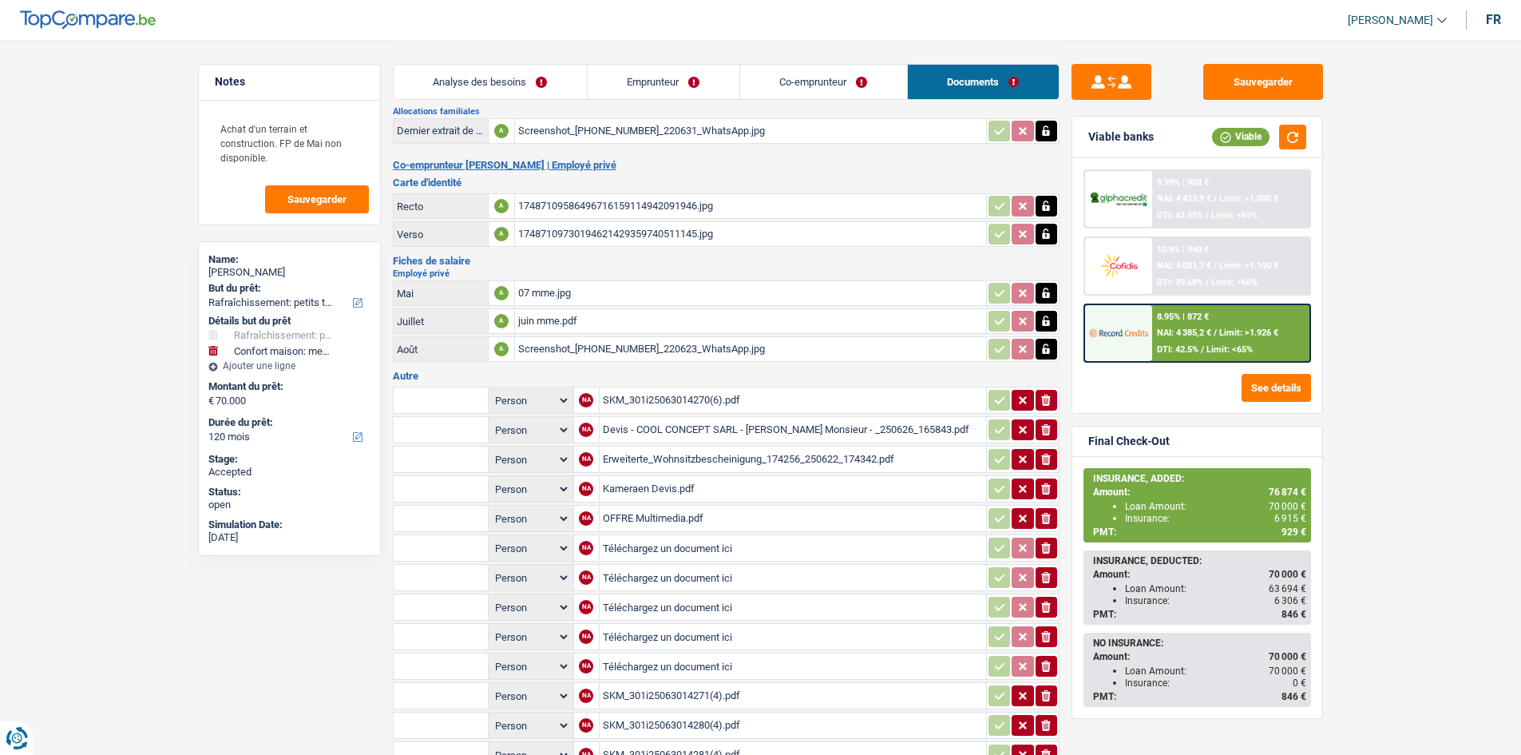
click at [649, 313] on div "juin mme.pdf" at bounding box center [750, 321] width 465 height 24
click at [791, 189] on div "Carte d'identité Recto A 17487109586496716159114942091946.jpg Verso A 174871097…" at bounding box center [726, 213] width 667 height 72
click at [1478, 393] on main "Notes Achat d'un terrain et construction. FP de Mai non disponible. Sauvegarder…" at bounding box center [760, 463] width 1521 height 1406
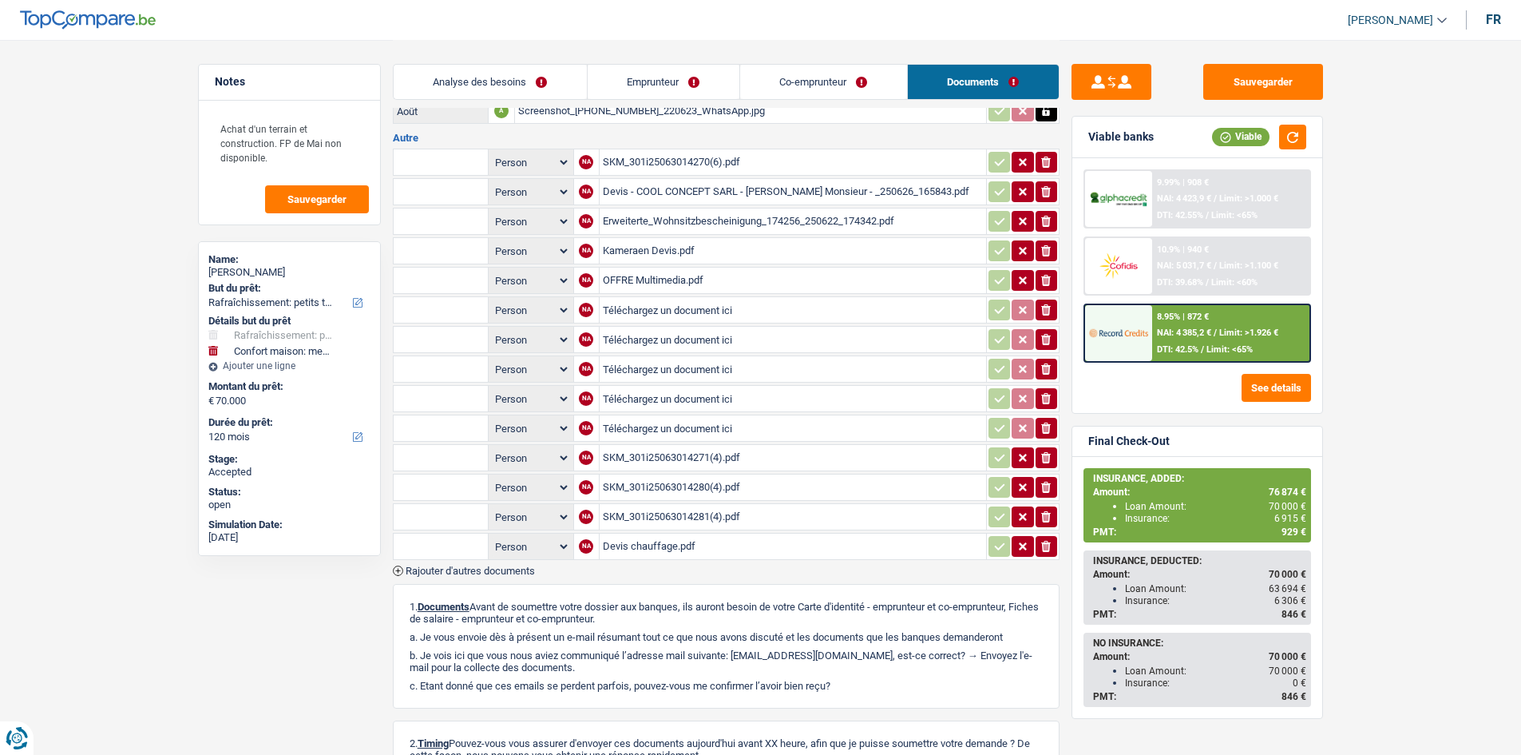
scroll to position [479, 0]
click at [890, 542] on div "Devis chauffage.pdf" at bounding box center [793, 545] width 380 height 24
click at [543, 84] on link "Analyse des besoins" at bounding box center [490, 82] width 193 height 34
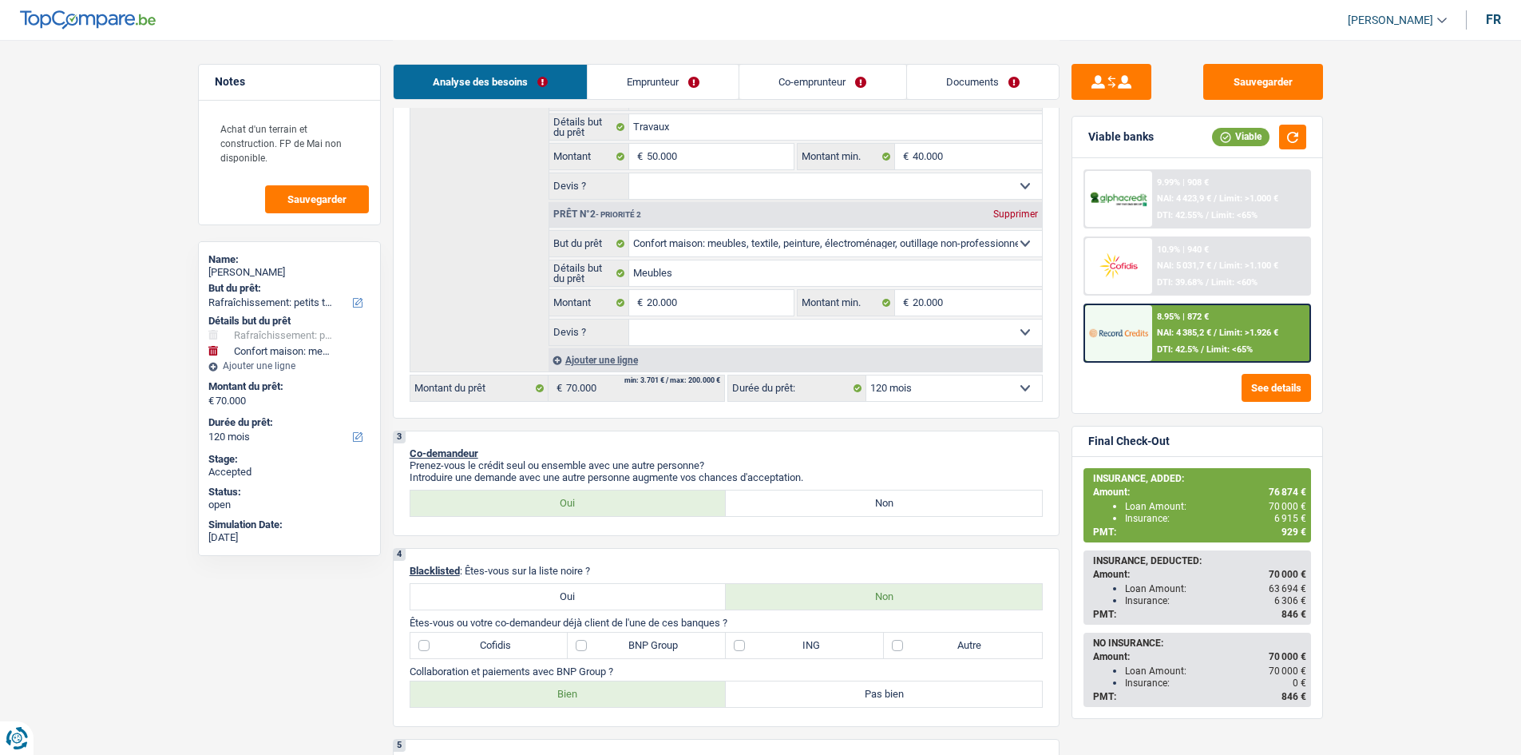
scroll to position [0, 0]
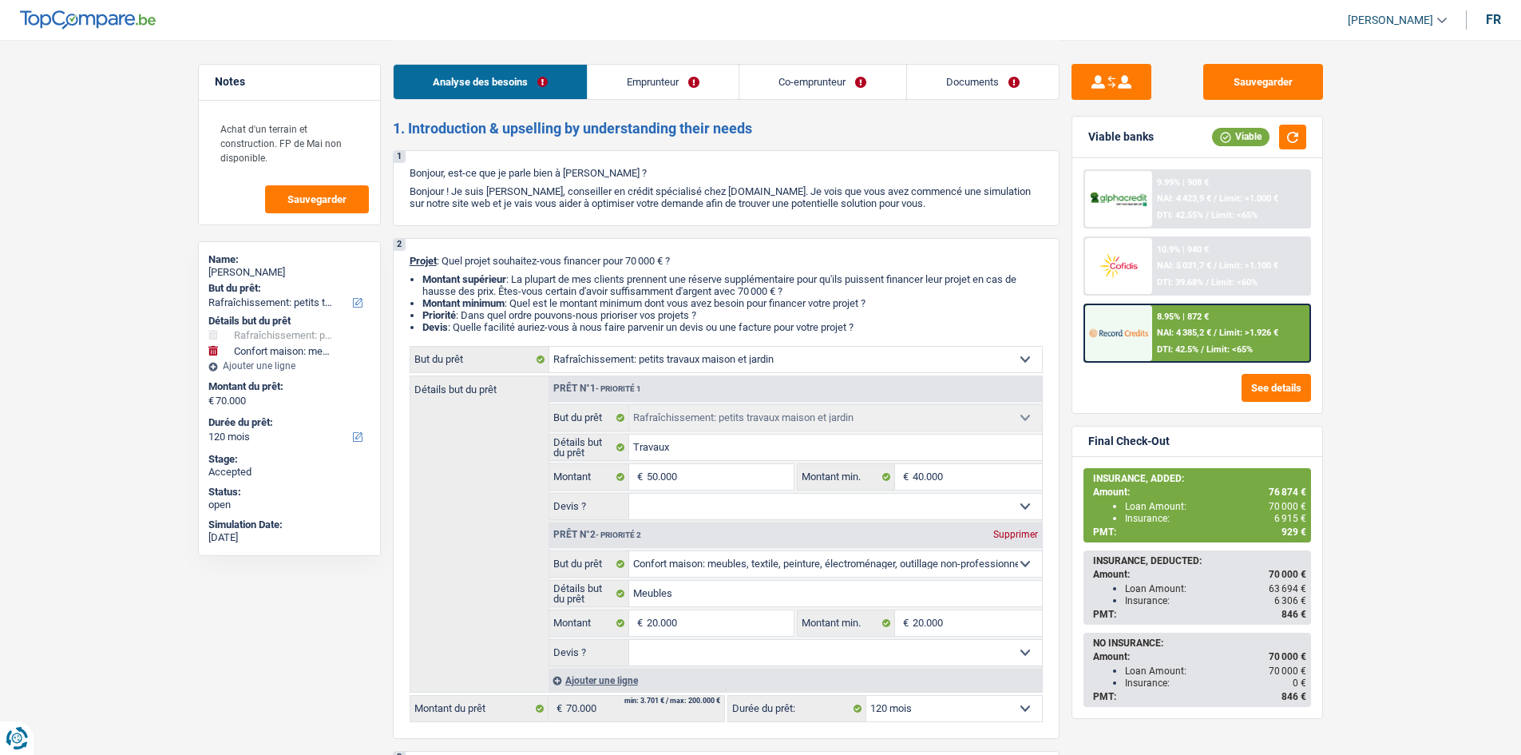
click at [1236, 75] on button "Sauvegarder" at bounding box center [1264, 82] width 120 height 36
